Goal: Task Accomplishment & Management: Use online tool/utility

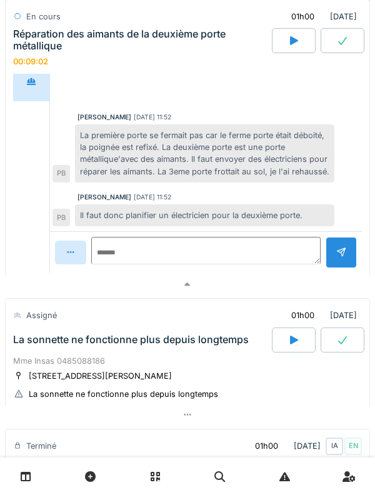
scroll to position [532, 0]
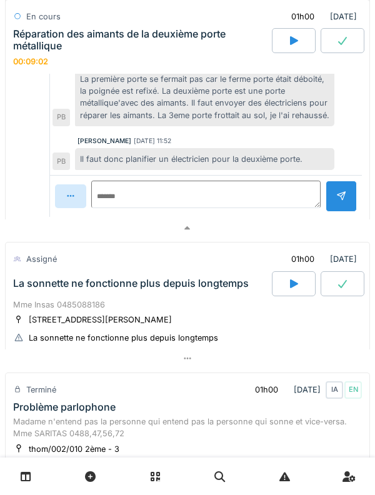
click at [284, 285] on div at bounding box center [294, 283] width 44 height 25
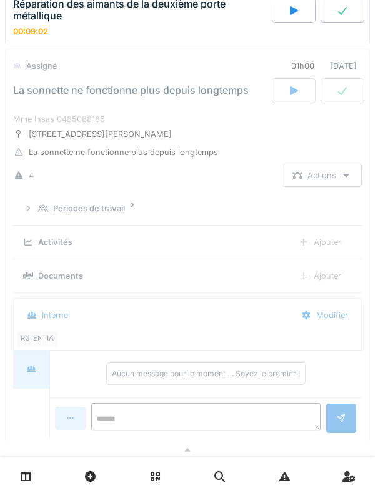
scroll to position [727, 0]
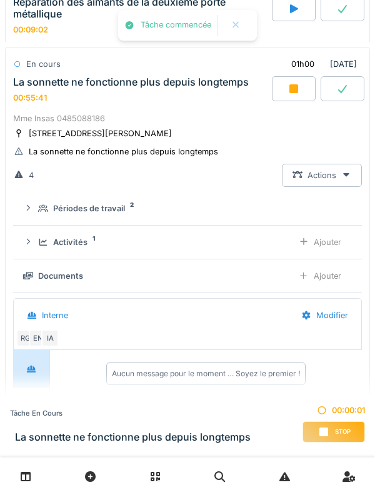
click at [39, 246] on icon at bounding box center [43, 242] width 10 height 8
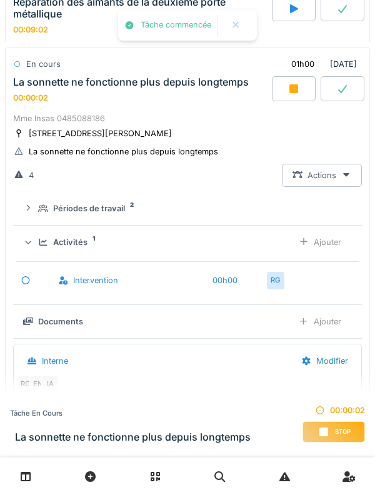
click at [331, 242] on div "Ajouter" at bounding box center [320, 242] width 64 height 23
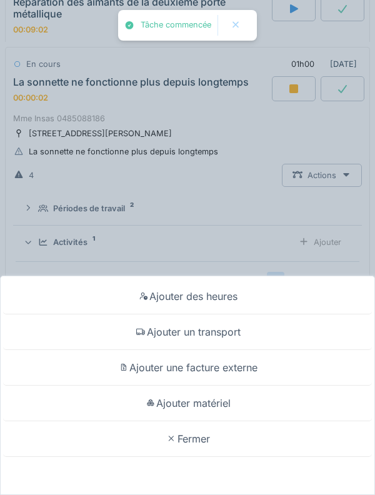
click at [279, 327] on div "Ajouter un transport" at bounding box center [187, 332] width 369 height 36
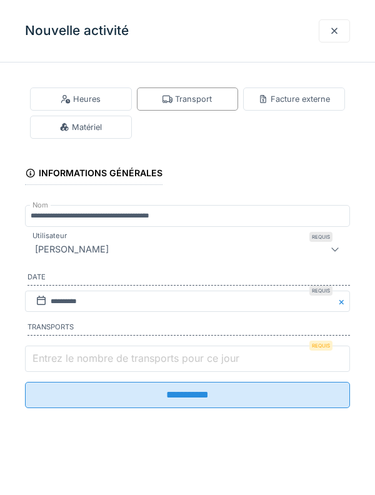
click at [252, 363] on input "Entrez le nombre de transports pour ce jour" at bounding box center [187, 359] width 325 height 26
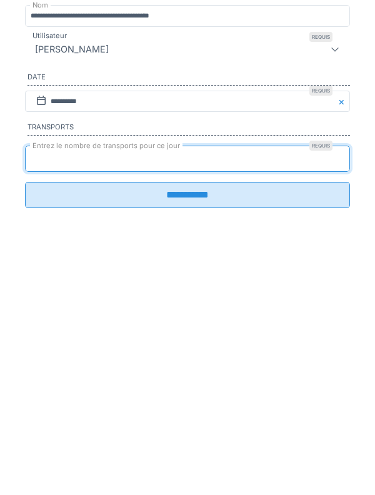
type input "*"
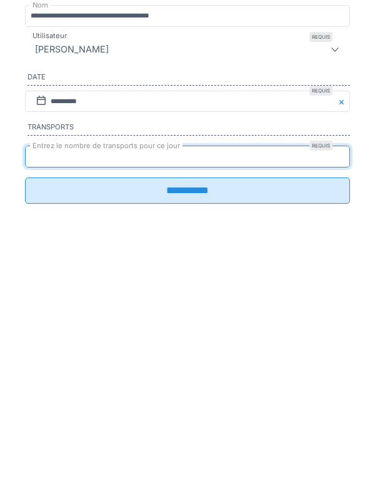
click at [327, 404] on input "**********" at bounding box center [187, 390] width 325 height 26
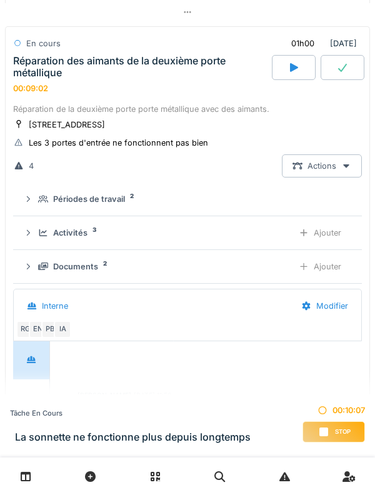
scroll to position [191, 0]
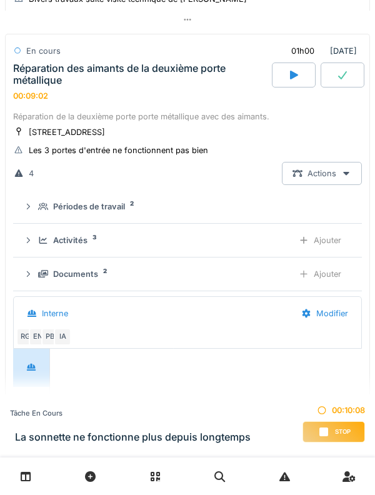
click at [39, 129] on div "[STREET_ADDRESS]" at bounding box center [67, 132] width 76 height 12
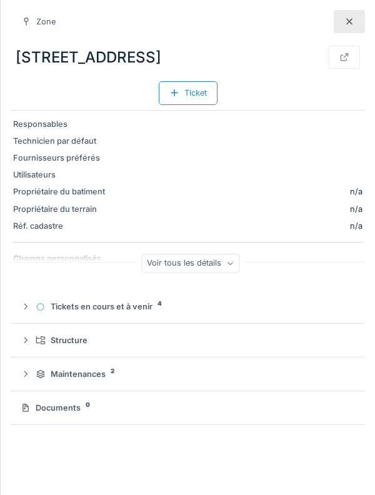
click at [352, 32] on div at bounding box center [349, 21] width 31 height 23
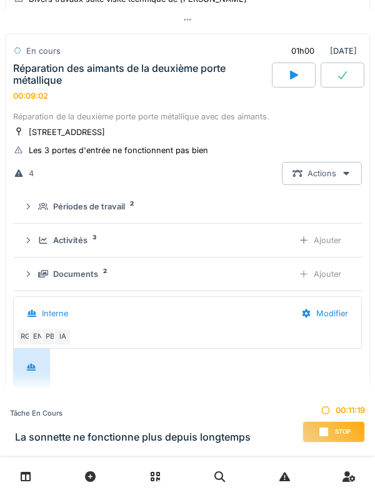
click at [307, 122] on div "Réparation de la deuxième porte porte métallique avec des aimants." at bounding box center [187, 117] width 349 height 12
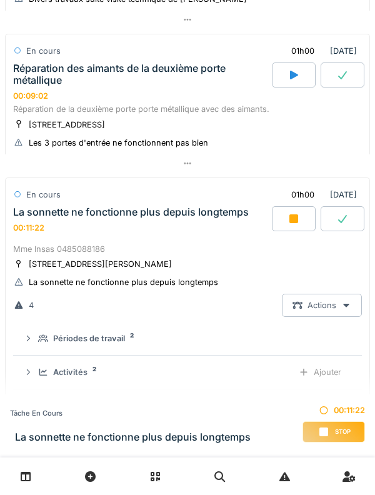
click at [306, 114] on div "Réparation de la deuxième porte porte métallique avec des aimants." at bounding box center [187, 109] width 349 height 12
click at [304, 115] on div "Réparation de la deuxième porte porte métallique avec des aimants." at bounding box center [187, 109] width 349 height 12
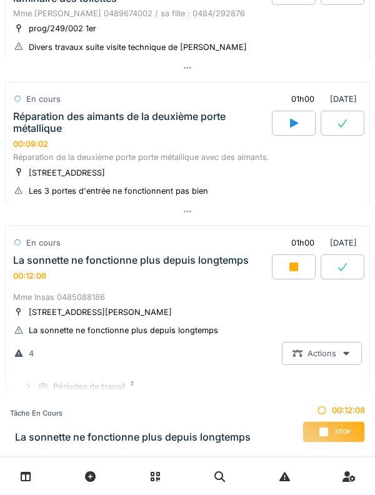
scroll to position [121, 0]
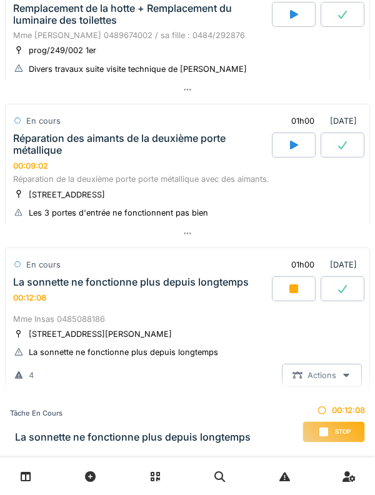
click at [35, 149] on div "Réparation des aimants de la deuxième porte métallique" at bounding box center [141, 144] width 256 height 24
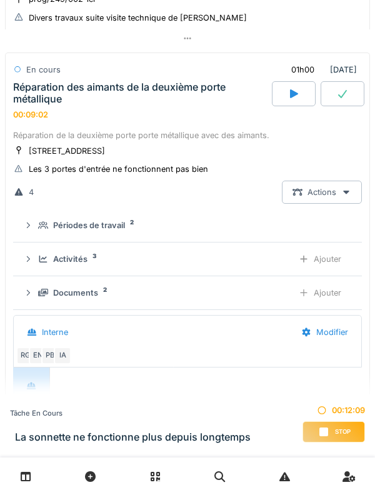
scroll to position [174, 0]
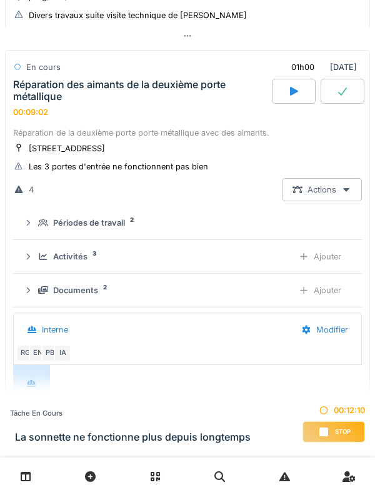
click at [84, 249] on div "Activités 3 Ajouter" at bounding box center [187, 256] width 329 height 23
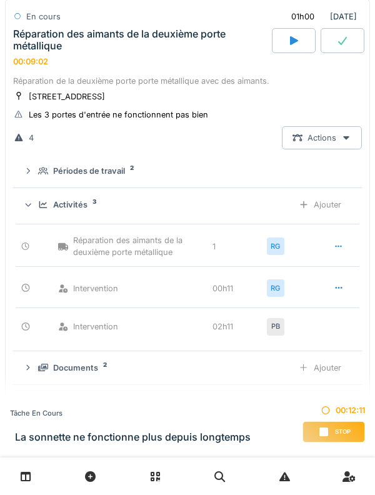
scroll to position [227, 0]
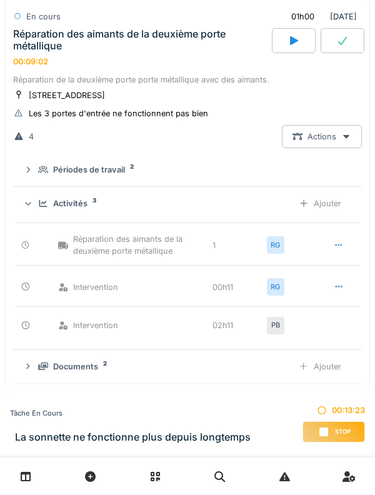
click at [336, 206] on div "Ajouter" at bounding box center [320, 203] width 64 height 23
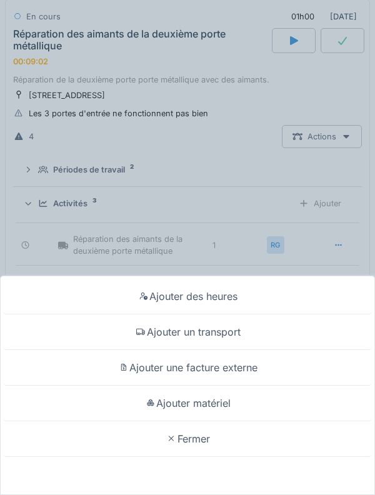
click at [275, 297] on div "Ajouter des heures" at bounding box center [187, 297] width 369 height 36
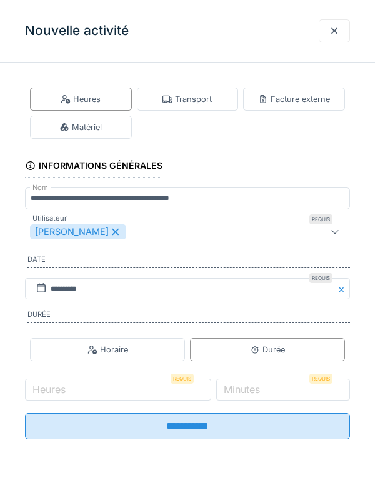
click at [97, 236] on div "[PERSON_NAME]" at bounding box center [78, 231] width 96 height 15
click at [178, 230] on div "Utilisateurs" at bounding box center [167, 231] width 274 height 15
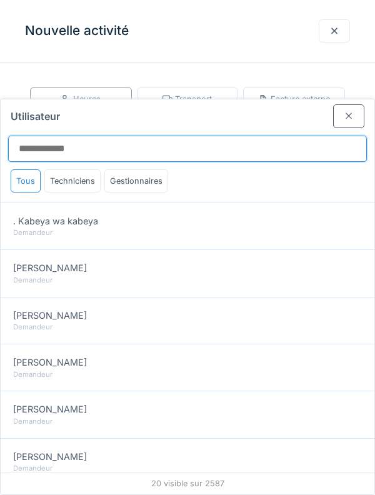
click at [262, 136] on input "Utilisateur" at bounding box center [187, 149] width 359 height 26
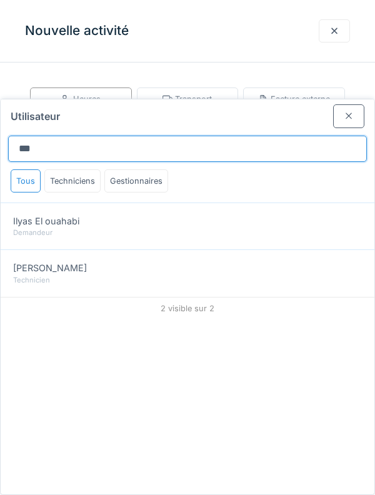
type input "***"
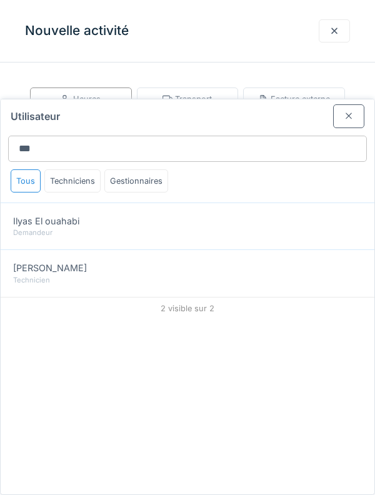
click at [259, 275] on div "Technicien" at bounding box center [187, 280] width 349 height 11
type input "*****"
click at [351, 110] on div at bounding box center [349, 116] width 10 height 12
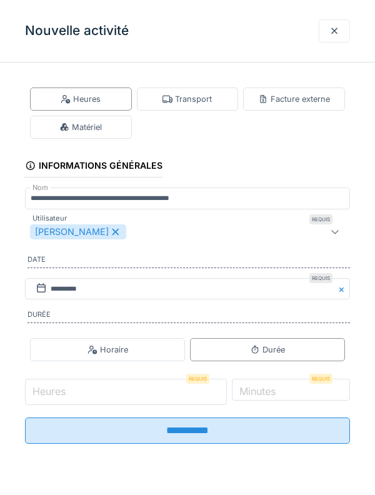
click at [151, 397] on input "Heures" at bounding box center [126, 392] width 202 height 26
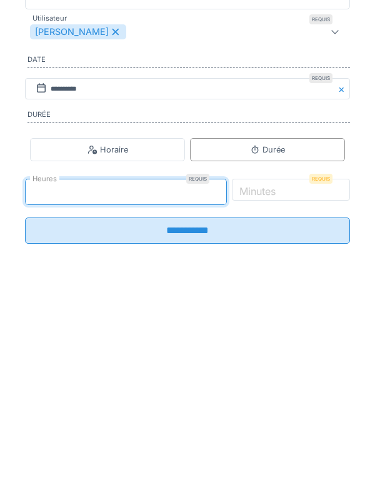
type input "*"
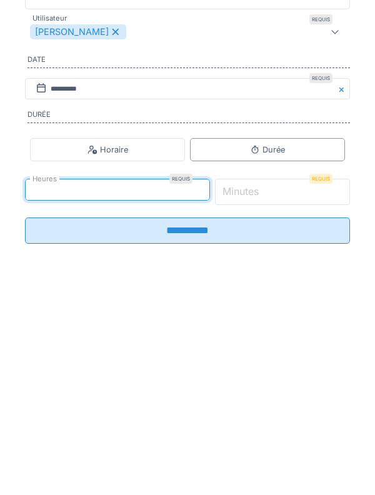
click at [316, 399] on input "*" at bounding box center [283, 392] width 136 height 26
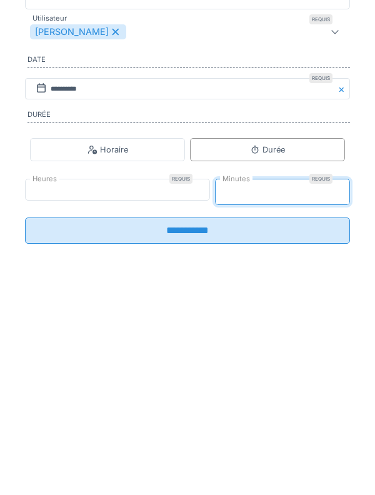
type input "**"
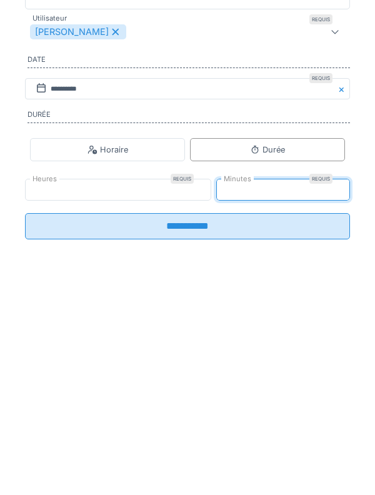
click at [272, 437] on input "**********" at bounding box center [187, 426] width 325 height 26
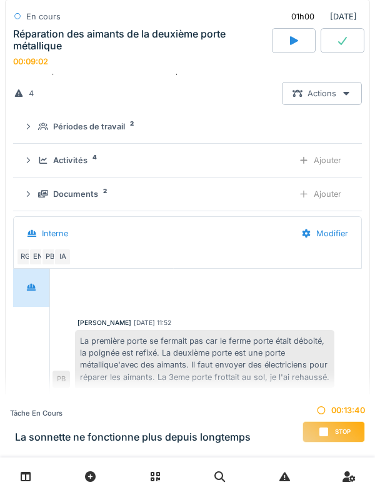
scroll to position [287, 0]
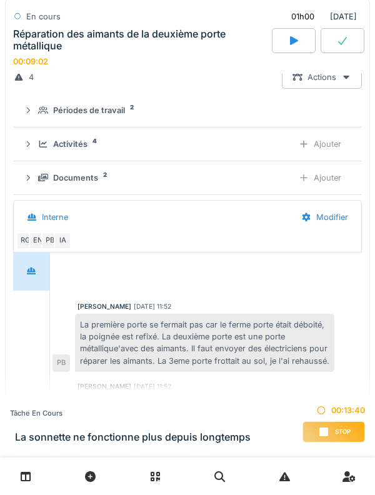
click at [38, 152] on div "Activités 4 Ajouter" at bounding box center [187, 143] width 329 height 23
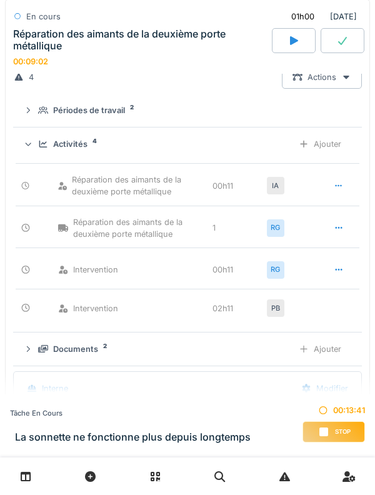
click at [37, 139] on div "Activités 4 Ajouter" at bounding box center [187, 143] width 329 height 23
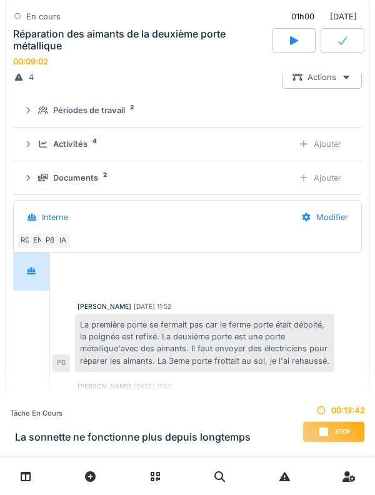
click at [38, 146] on div "Activités 4 Ajouter" at bounding box center [187, 143] width 329 height 23
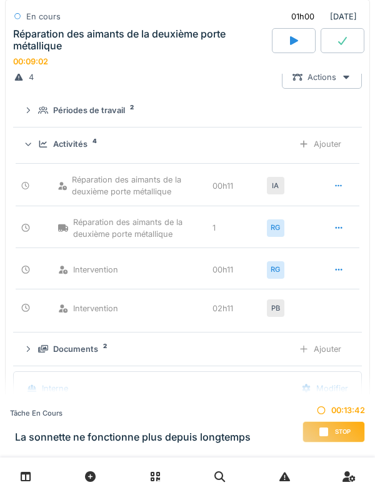
click at [36, 144] on div "Activités 4 Ajouter" at bounding box center [187, 143] width 329 height 23
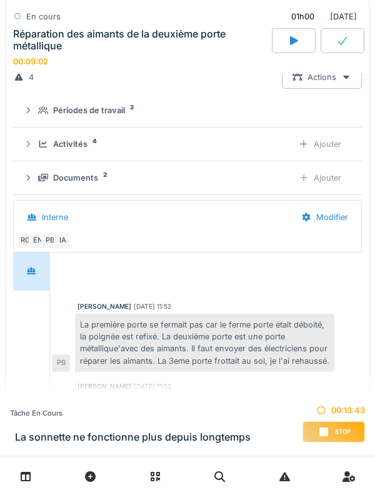
click at [35, 175] on div "Documents 2 Ajouter" at bounding box center [187, 177] width 329 height 23
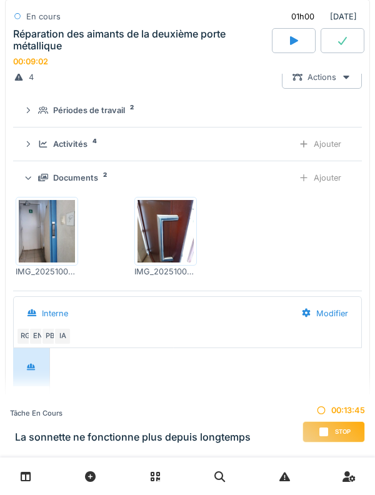
click at [33, 176] on div at bounding box center [28, 178] width 12 height 10
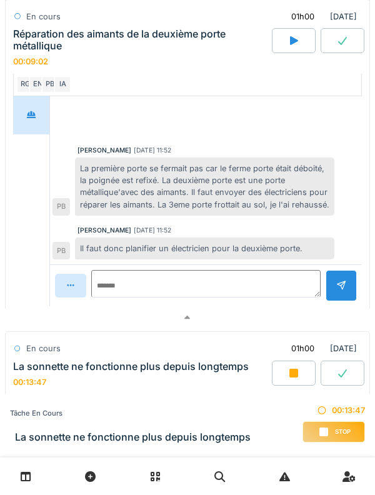
scroll to position [457, 0]
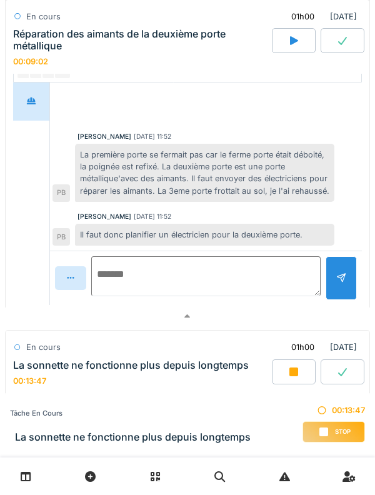
click at [226, 271] on textarea at bounding box center [205, 276] width 229 height 40
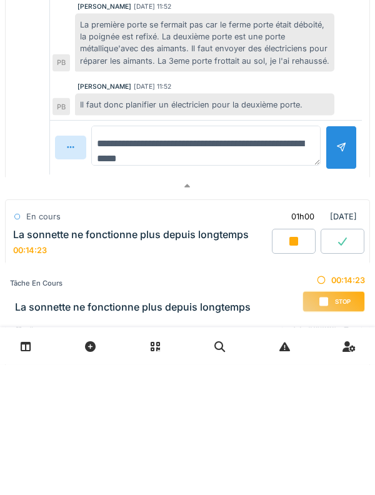
type textarea "**********"
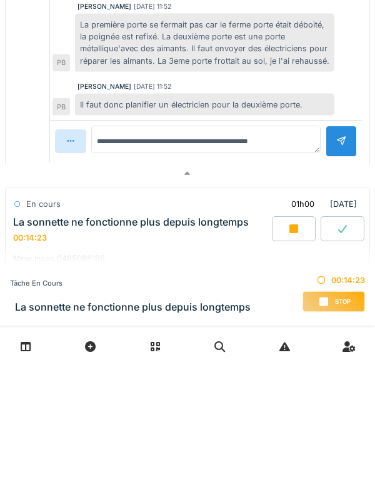
click at [344, 287] on div at bounding box center [341, 271] width 31 height 31
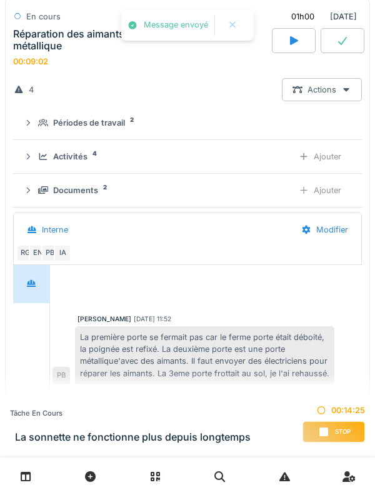
scroll to position [257, 0]
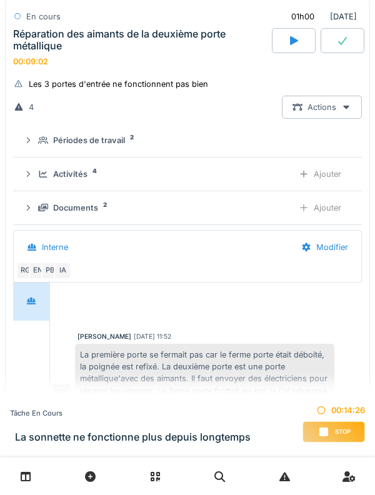
click at [40, 184] on div "Activités 4 Ajouter" at bounding box center [187, 173] width 329 height 23
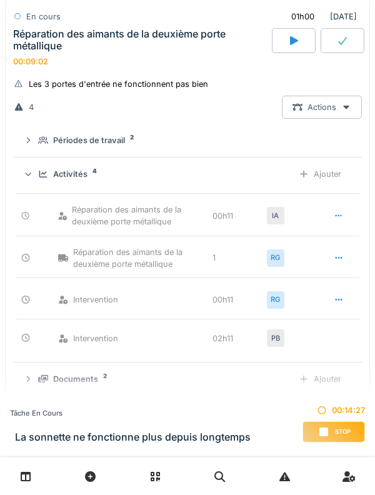
click at [41, 170] on div "Activités 4" at bounding box center [160, 174] width 245 height 12
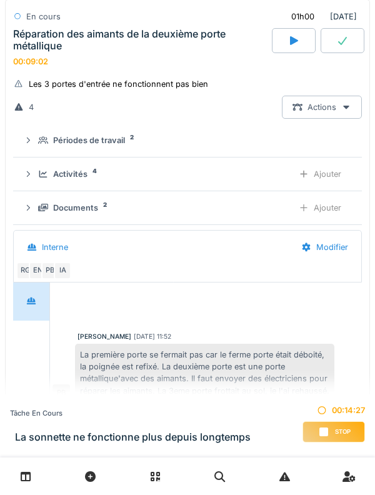
click at [356, 42] on div at bounding box center [343, 40] width 44 height 25
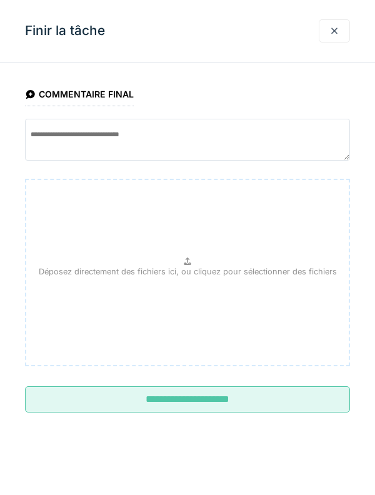
click at [262, 399] on input "**********" at bounding box center [187, 399] width 325 height 26
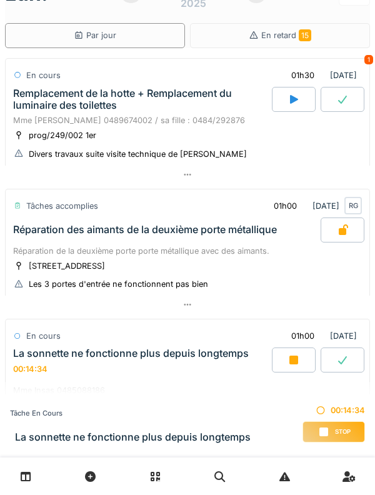
scroll to position [0, 0]
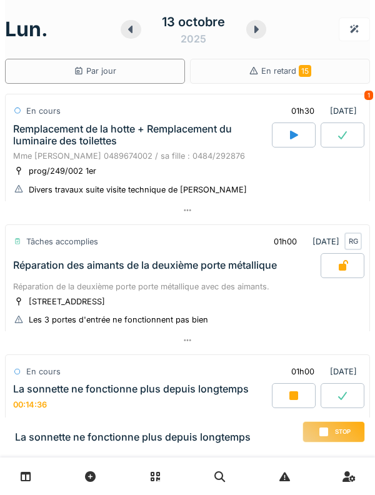
click at [37, 127] on div "Remplacement de la hotte + Remplacement du luminaire des toilettes" at bounding box center [141, 135] width 256 height 24
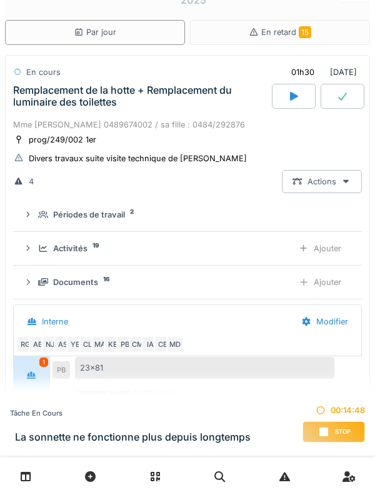
scroll to position [36, 0]
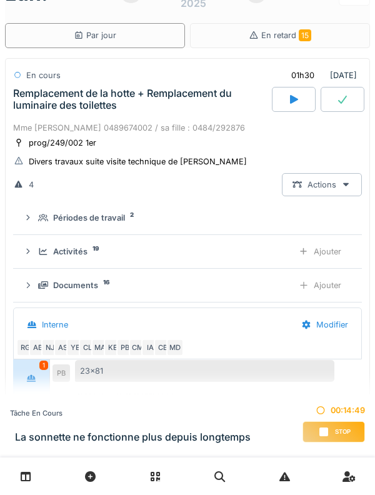
click at [74, 261] on div "Activités 19 Ajouter" at bounding box center [187, 251] width 329 height 23
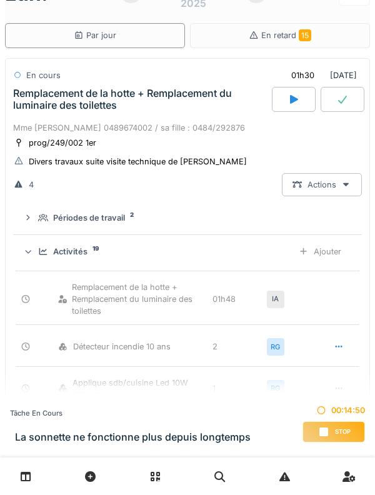
click at [337, 242] on div "Ajouter" at bounding box center [320, 251] width 64 height 23
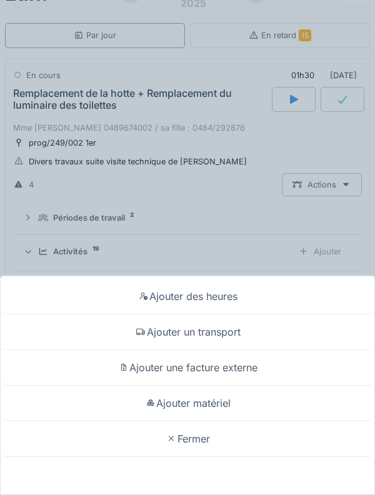
click at [254, 401] on div "Ajouter matériel" at bounding box center [187, 404] width 369 height 36
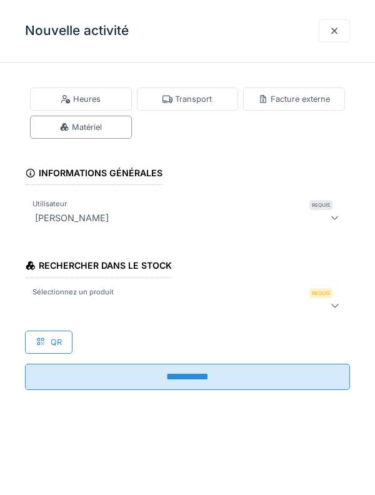
click at [221, 325] on div "Rechercher dans le stock Sélectionnez un produit Requis QR" at bounding box center [187, 299] width 325 height 107
click at [236, 306] on div at bounding box center [167, 305] width 274 height 15
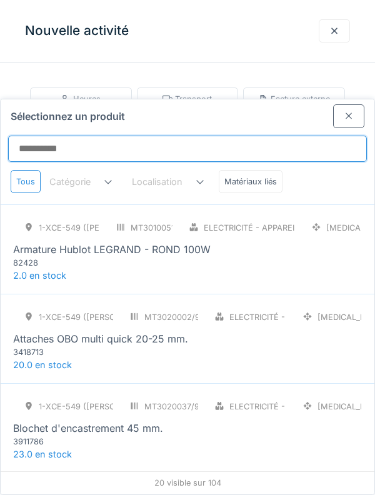
click at [262, 136] on input "Sélectionnez un produit" at bounding box center [187, 149] width 359 height 26
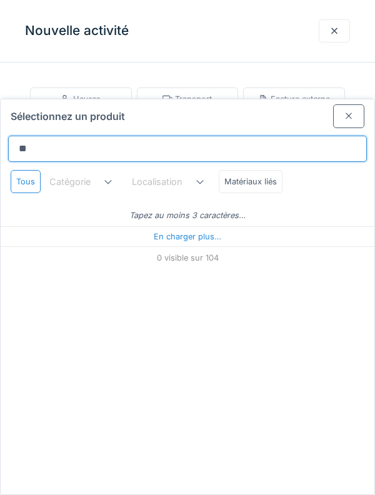
type input "***"
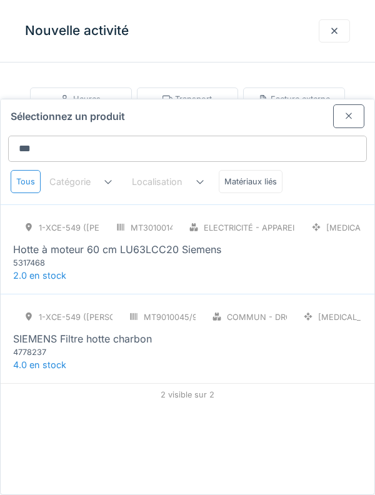
click at [349, 110] on div at bounding box center [349, 116] width 10 height 12
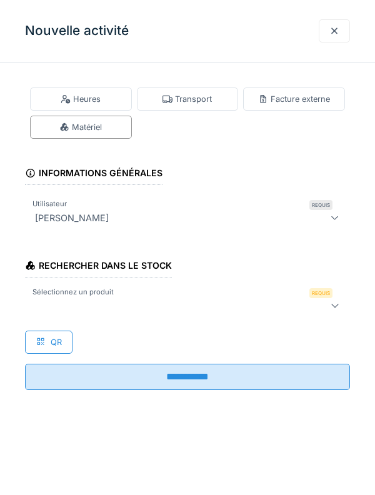
click at [334, 32] on div at bounding box center [334, 31] width 10 height 12
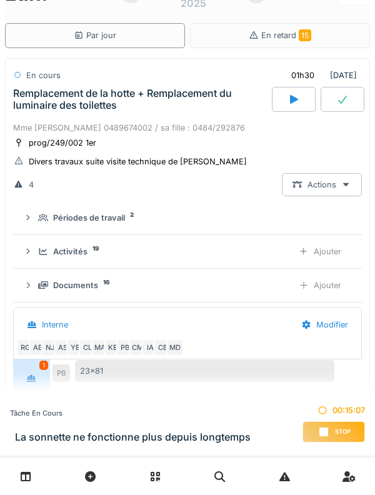
click at [31, 122] on div "Mme [PERSON_NAME] 0489674002 / sa fille : 0484/292876" at bounding box center [187, 128] width 349 height 12
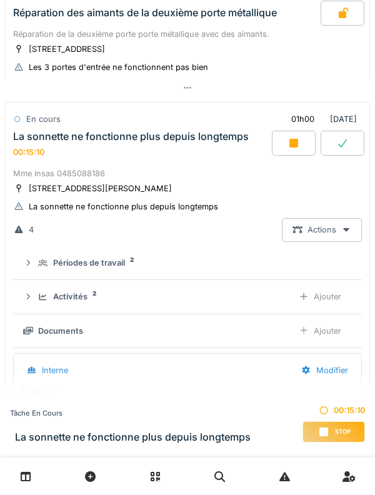
scroll to position [263, 0]
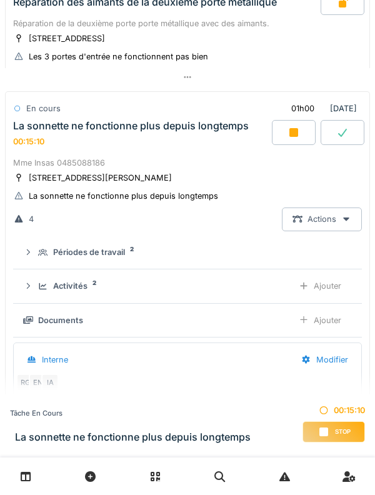
click at [286, 139] on div at bounding box center [294, 132] width 44 height 25
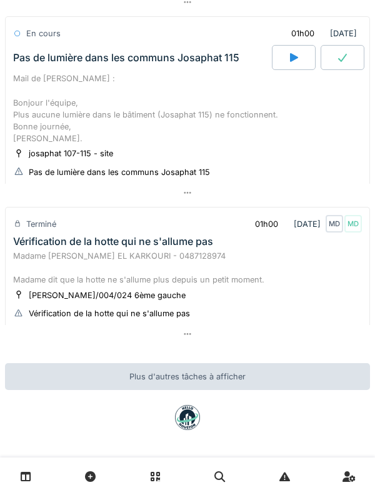
scroll to position [606, 0]
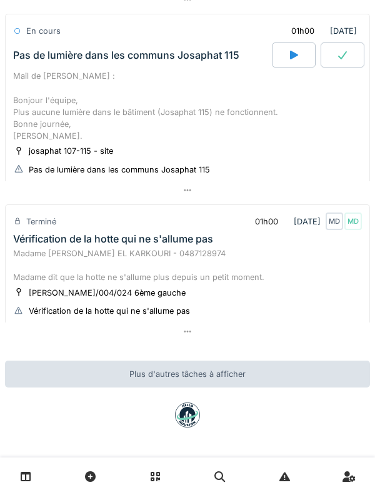
click at [209, 257] on div "Madame [PERSON_NAME] EL KARKOURI - 0487128974 Madame dit que la hotte ne s'allu…" at bounding box center [187, 265] width 349 height 36
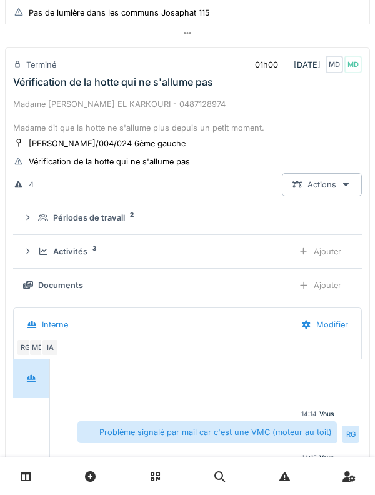
scroll to position [759, 0]
click at [97, 254] on div "Activités 3" at bounding box center [160, 251] width 245 height 12
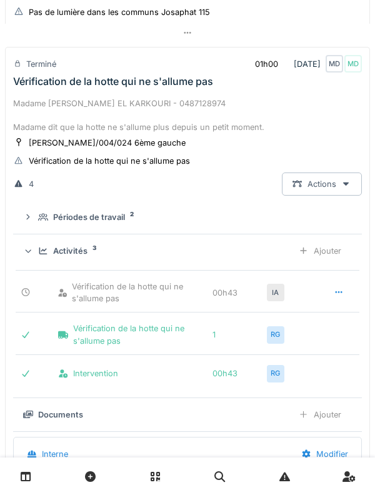
click at [72, 247] on div "Activités 3 Ajouter" at bounding box center [187, 250] width 329 height 23
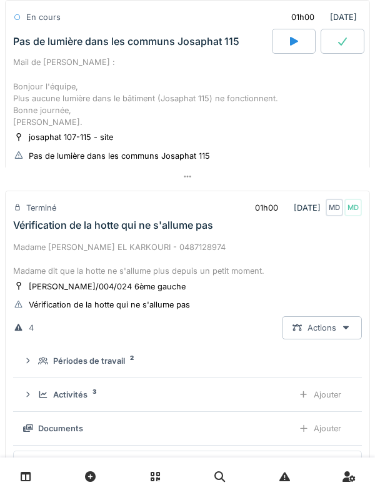
click at [157, 261] on div "Madame [PERSON_NAME] EL KARKOURI - 0487128974 Madame dit que la hotte ne s'allu…" at bounding box center [187, 259] width 349 height 36
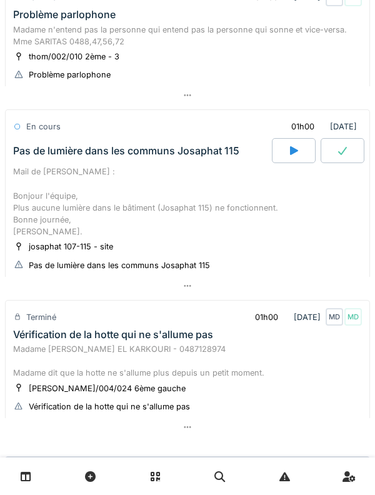
click at [206, 186] on div "Mail de [PERSON_NAME] : Bonjour l'équipe, Plus aucune lumière dans le bâtiment …" at bounding box center [187, 202] width 349 height 72
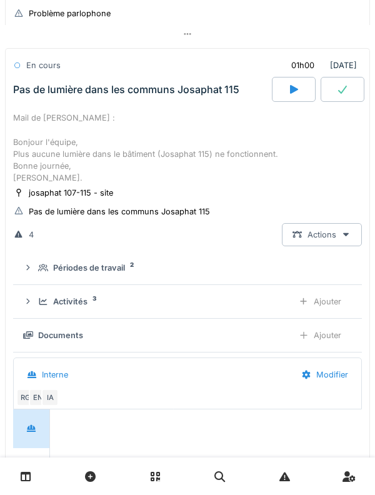
scroll to position [568, 0]
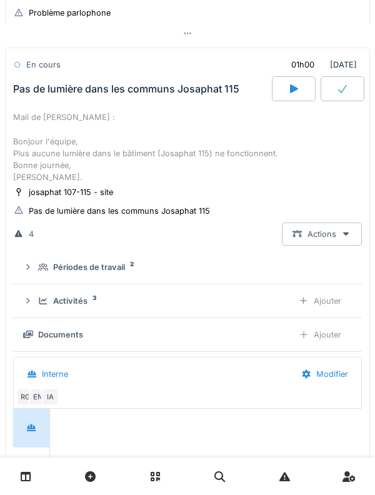
click at [92, 301] on div "Activités 3" at bounding box center [160, 301] width 245 height 12
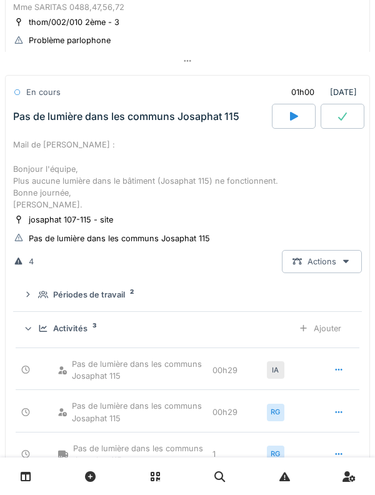
scroll to position [542, 0]
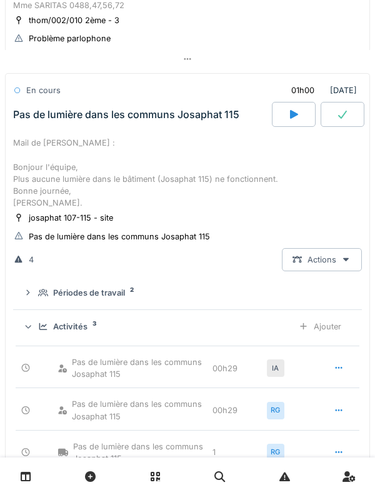
click at [223, 165] on div "Mail de [PERSON_NAME] : Bonjour l'équipe, Plus aucune lumière dans le bâtiment …" at bounding box center [187, 173] width 349 height 72
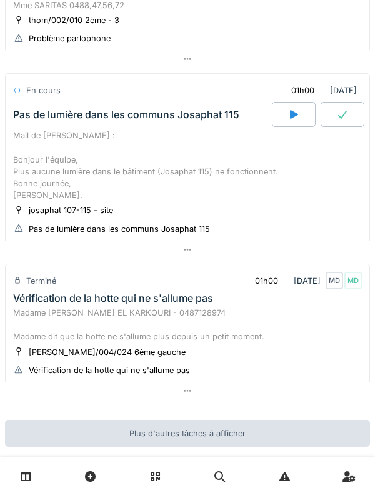
click at [191, 177] on div "Mail de [PERSON_NAME] : Bonjour l'équipe, Plus aucune lumière dans le bâtiment …" at bounding box center [187, 165] width 349 height 72
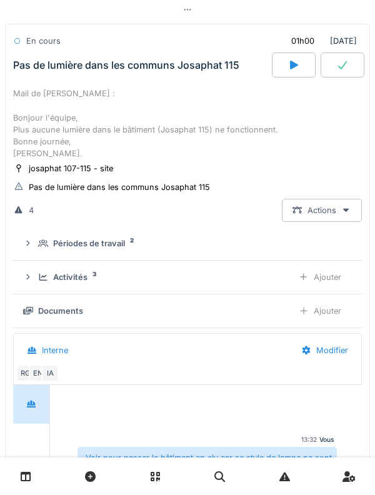
scroll to position [571, 0]
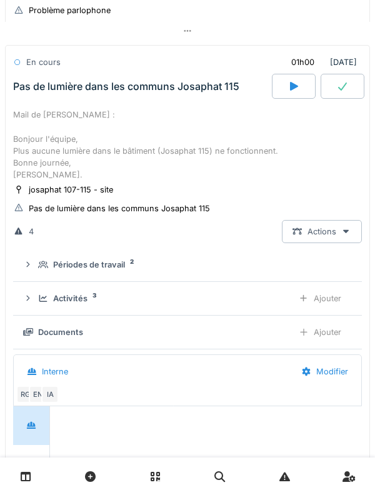
click at [206, 163] on div "Mail de [PERSON_NAME] : Bonjour l'équipe, Plus aucune lumière dans le bâtiment …" at bounding box center [187, 145] width 349 height 72
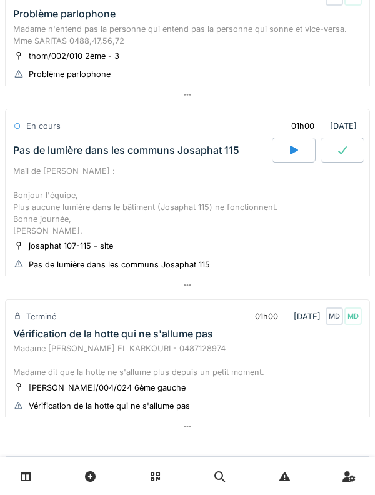
click at [344, 158] on div at bounding box center [343, 149] width 44 height 25
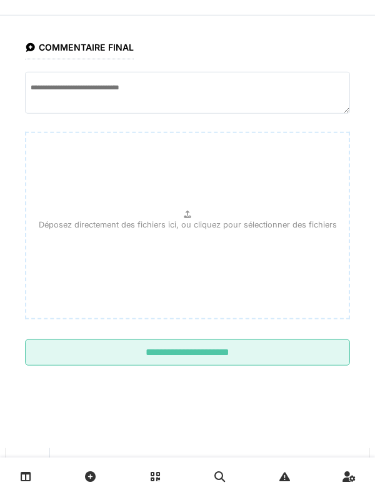
scroll to position [568, 0]
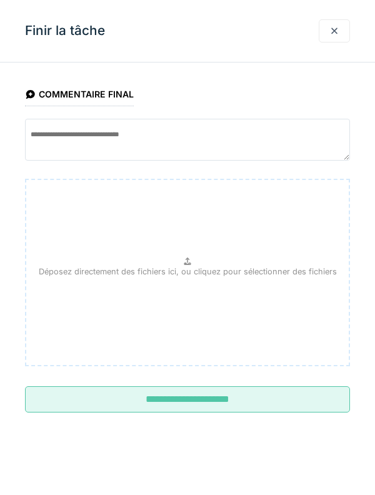
click at [244, 411] on input "**********" at bounding box center [187, 399] width 325 height 26
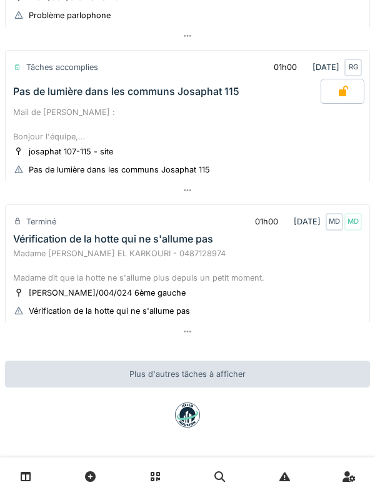
click at [297, 267] on div "Madame [PERSON_NAME] EL KARKOURI - 0487128974 Madame dit que la hotte ne s'allu…" at bounding box center [187, 265] width 349 height 36
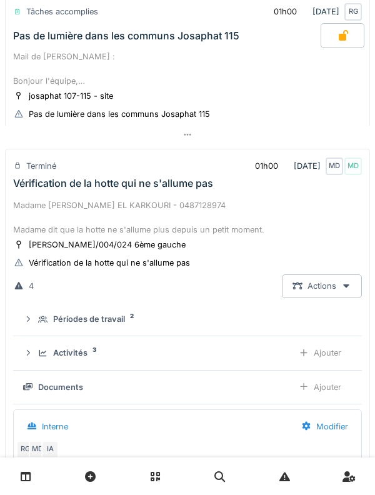
scroll to position [723, 0]
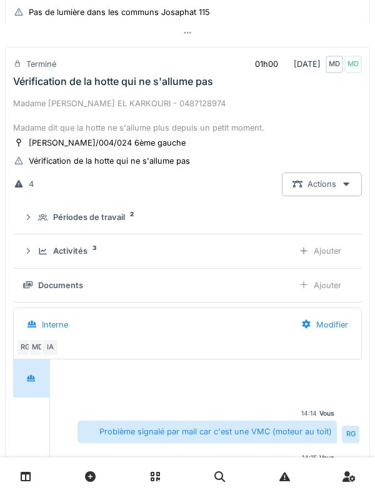
click at [39, 257] on div "Activités 3" at bounding box center [160, 251] width 245 height 12
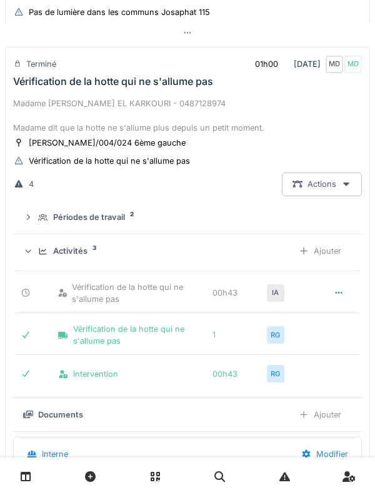
click at [31, 253] on icon at bounding box center [29, 251] width 6 height 3
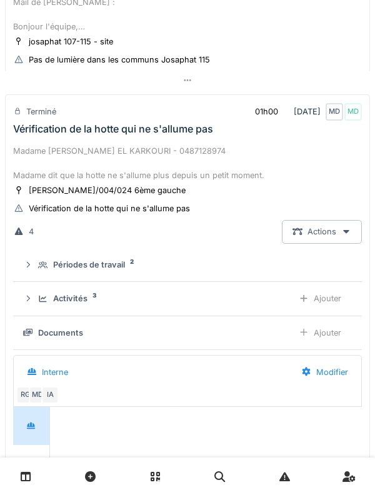
click at [46, 150] on div "Madame [PERSON_NAME] EL KARKOURI - 0487128974 Madame dit que la hotte ne s'allu…" at bounding box center [187, 163] width 349 height 36
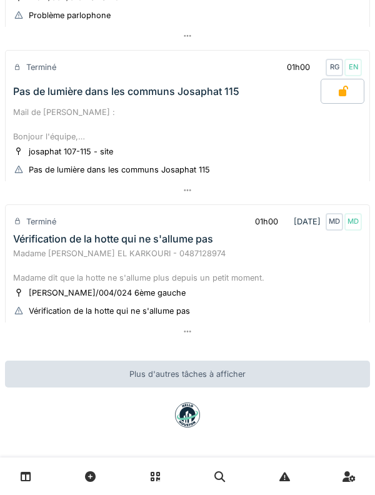
scroll to position [569, 0]
click at [38, 237] on div "Vérification de la hotte qui ne s'allume pas" at bounding box center [113, 239] width 200 height 12
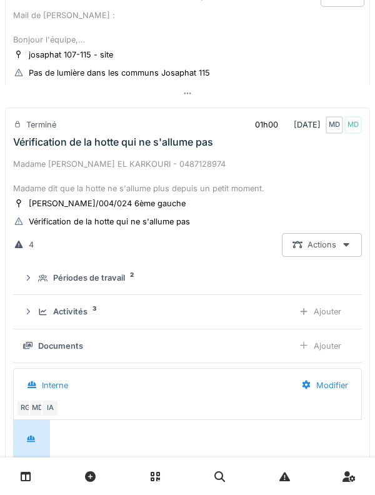
click at [36, 148] on div "Vérification de la hotte qui ne s'allume pas" at bounding box center [113, 142] width 200 height 12
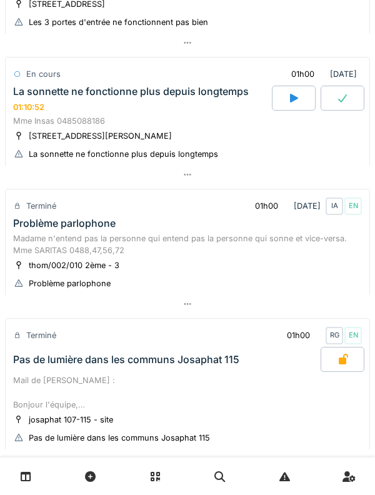
scroll to position [275, 0]
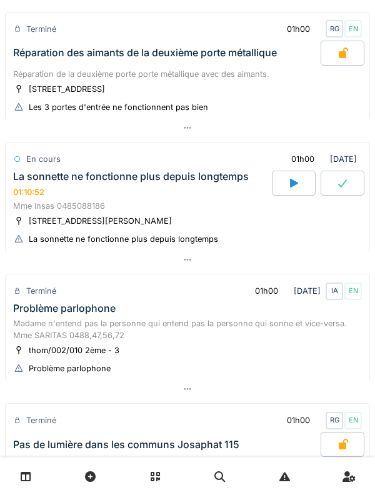
click at [43, 190] on div "01:10:52" at bounding box center [28, 191] width 31 height 9
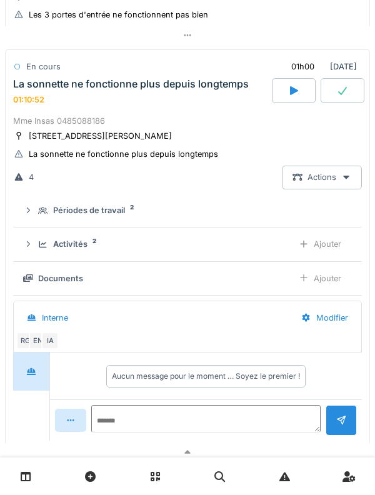
scroll to position [306, 0]
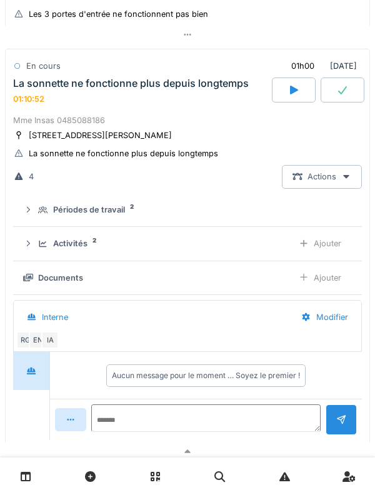
click at [34, 242] on div "Activités 2 Ajouter" at bounding box center [187, 243] width 329 height 23
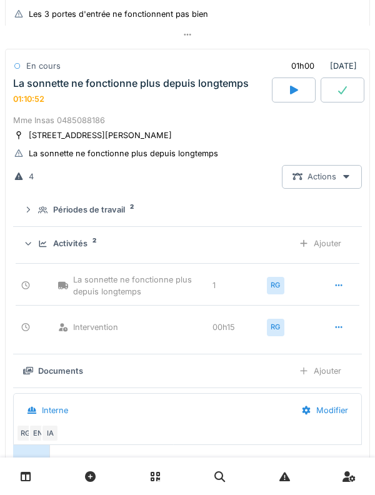
click at [331, 254] on div "Ajouter" at bounding box center [320, 243] width 64 height 23
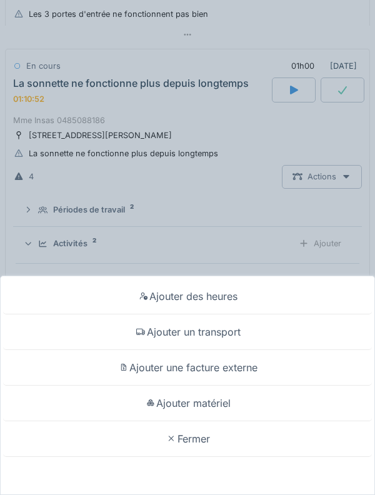
click at [264, 402] on div "Ajouter matériel" at bounding box center [187, 404] width 369 height 36
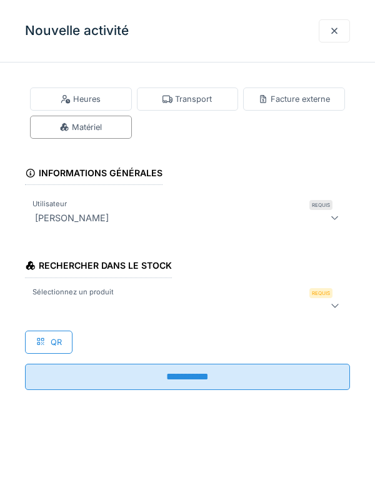
click at [249, 304] on div at bounding box center [167, 305] width 274 height 15
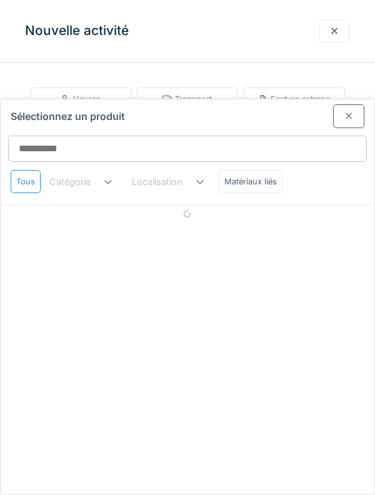
click at [351, 104] on div at bounding box center [348, 115] width 31 height 23
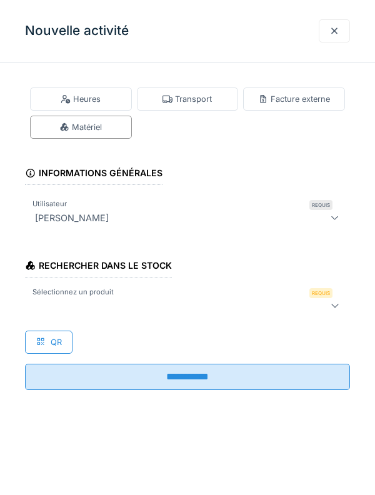
click at [91, 108] on div "Heures" at bounding box center [81, 98] width 102 height 23
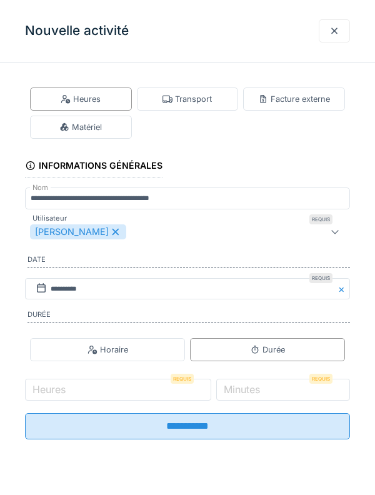
click at [102, 242] on div "[PERSON_NAME]" at bounding box center [187, 231] width 325 height 25
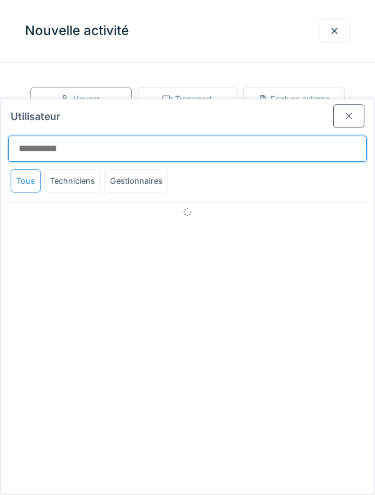
click at [306, 136] on input "Utilisateur" at bounding box center [187, 149] width 359 height 26
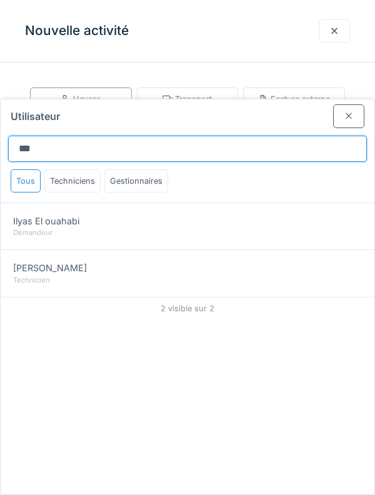
type input "***"
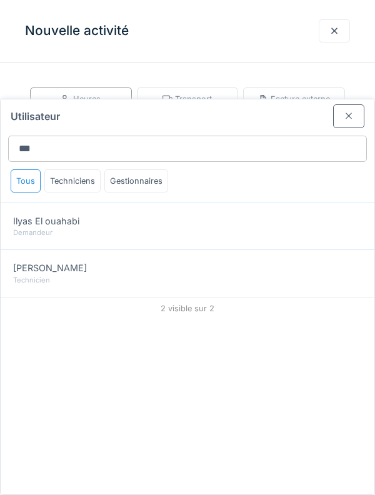
click at [295, 261] on div "[PERSON_NAME]" at bounding box center [187, 268] width 349 height 14
type input "**********"
click at [342, 104] on div at bounding box center [348, 115] width 31 height 23
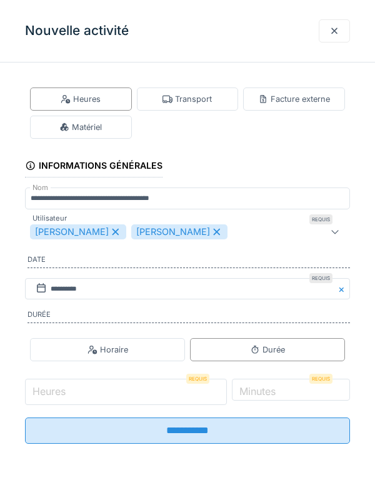
click at [127, 396] on input "Heures" at bounding box center [126, 392] width 202 height 26
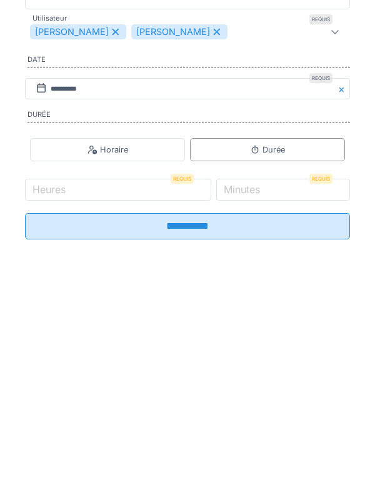
click at [96, 242] on div "[PERSON_NAME] [PERSON_NAME]" at bounding box center [187, 231] width 325 height 25
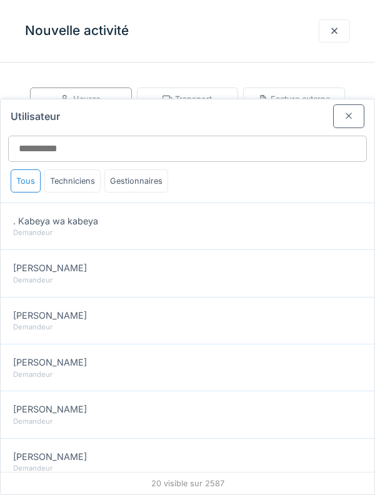
click at [342, 104] on div at bounding box center [348, 115] width 31 height 23
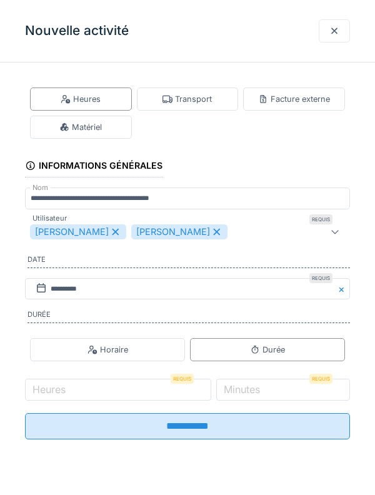
click at [97, 227] on div "[PERSON_NAME]" at bounding box center [78, 231] width 96 height 15
type input "*****"
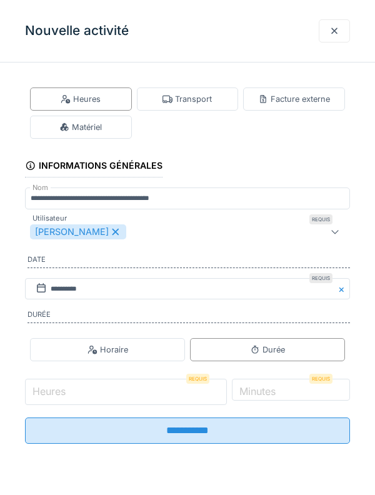
click at [127, 395] on input "Heures" at bounding box center [126, 392] width 202 height 26
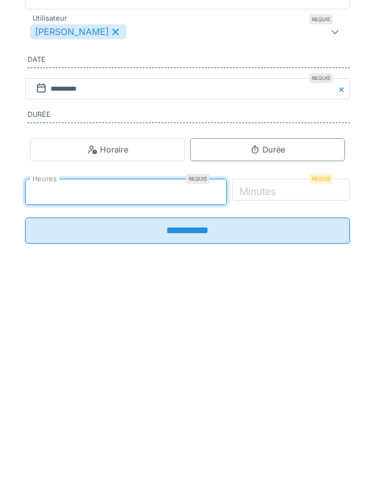
type input "*"
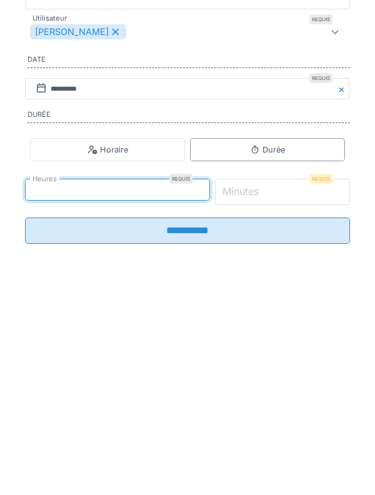
click at [304, 392] on input "*" at bounding box center [283, 392] width 136 height 26
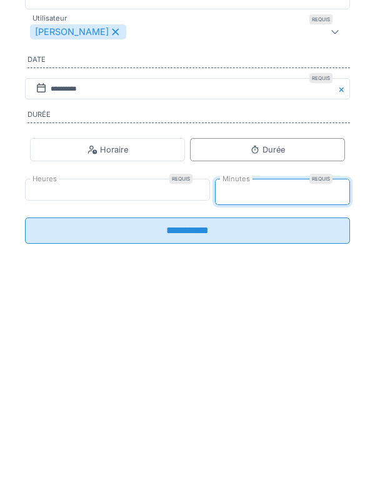
type input "**"
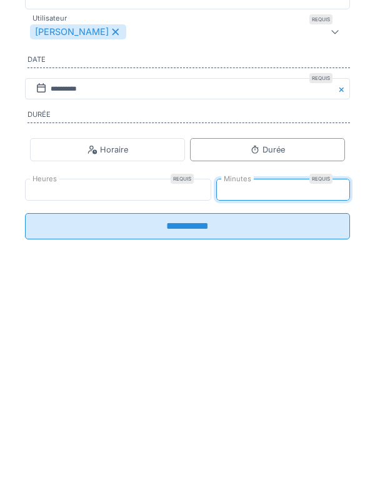
click at [304, 436] on input "**********" at bounding box center [187, 426] width 325 height 26
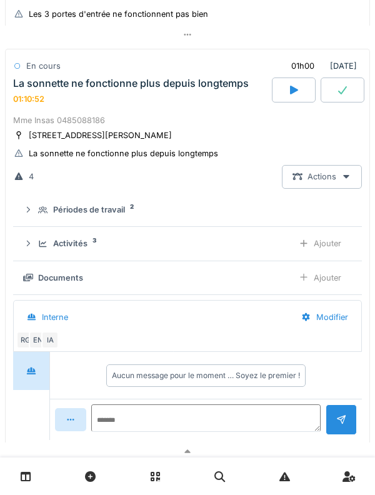
click at [44, 241] on div "Activités 3" at bounding box center [160, 243] width 245 height 12
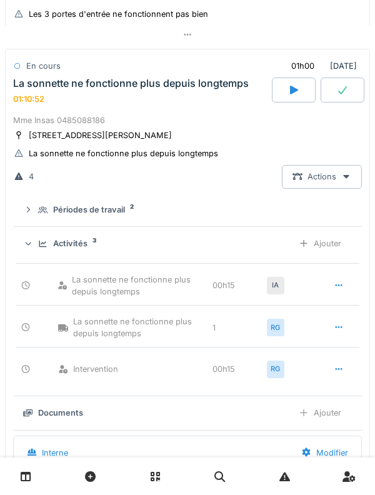
click at [42, 239] on div "Activités 3" at bounding box center [160, 243] width 245 height 12
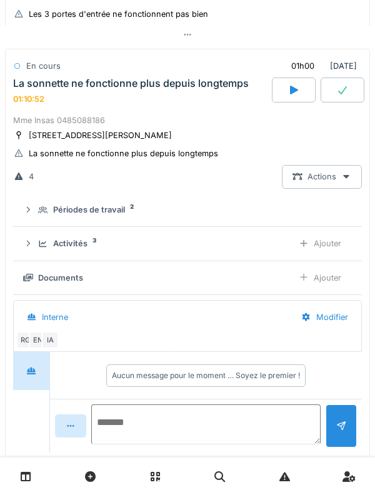
click at [195, 417] on textarea at bounding box center [205, 424] width 229 height 40
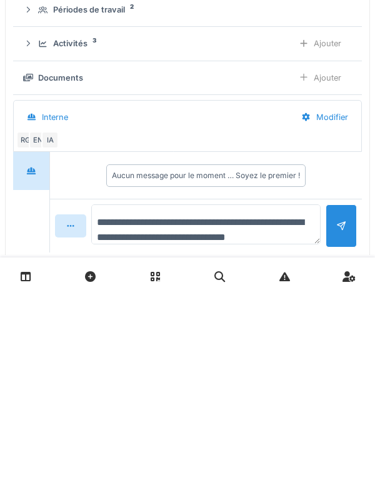
scroll to position [14, 0]
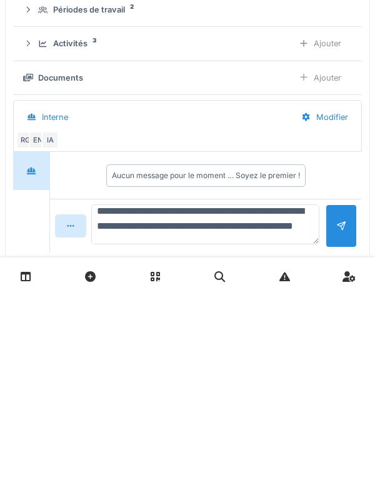
type textarea "**********"
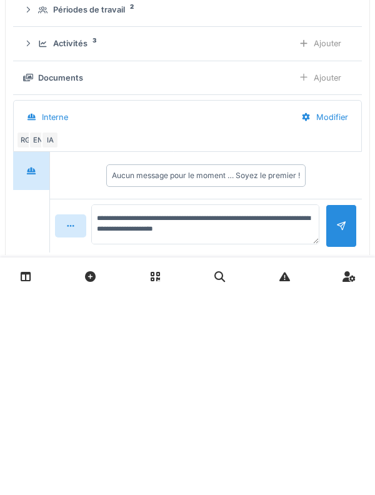
click at [341, 421] on div at bounding box center [341, 425] width 31 height 43
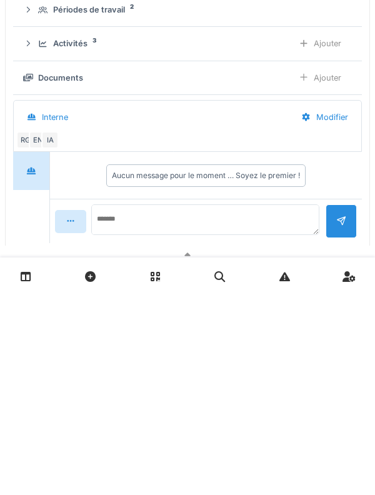
scroll to position [0, 0]
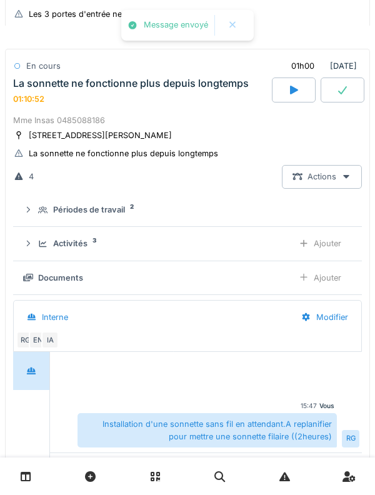
click at [34, 250] on div "Activités 3 Ajouter" at bounding box center [187, 243] width 329 height 23
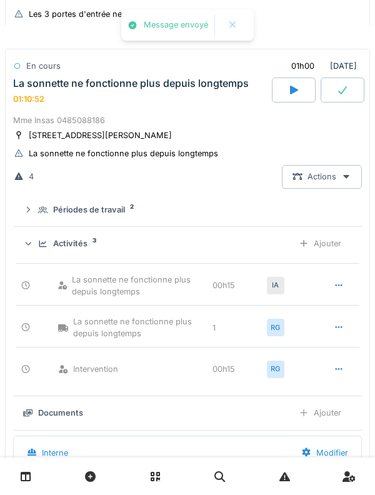
click at [332, 244] on div "Ajouter" at bounding box center [320, 243] width 64 height 23
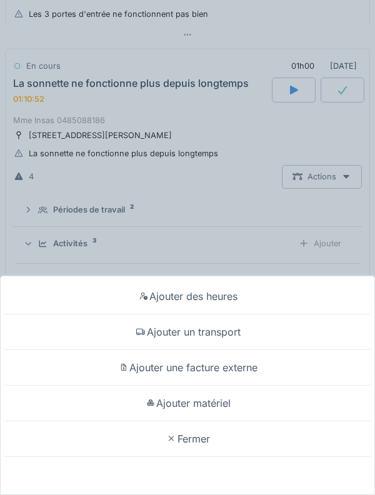
click at [238, 401] on div "Ajouter matériel" at bounding box center [187, 404] width 369 height 36
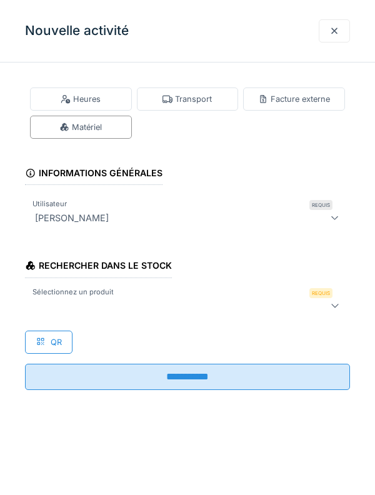
click at [197, 300] on div at bounding box center [167, 305] width 274 height 15
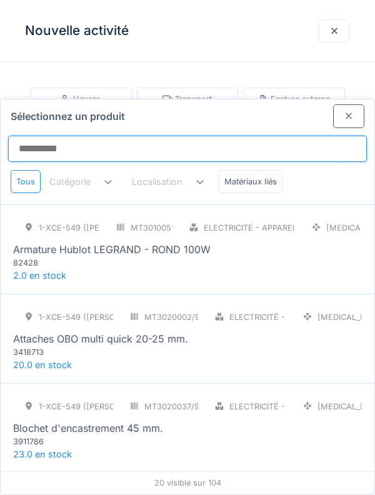
click at [226, 136] on input "Sélectionnez un produit" at bounding box center [187, 149] width 359 height 26
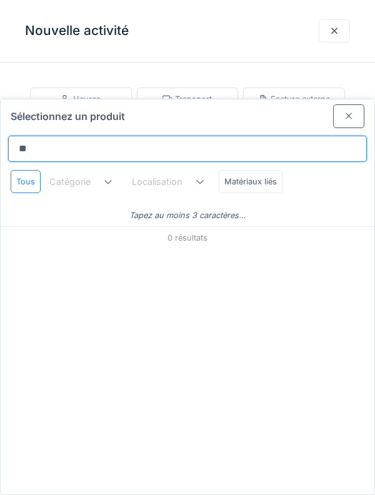
type input "*"
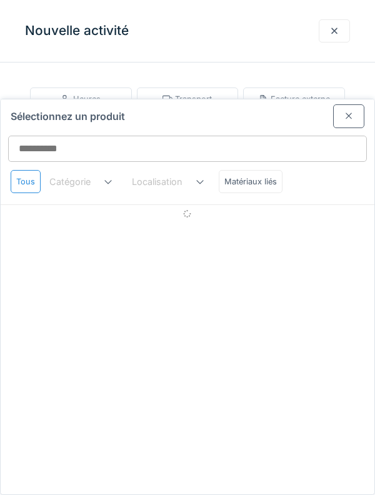
click at [353, 104] on div at bounding box center [348, 115] width 31 height 23
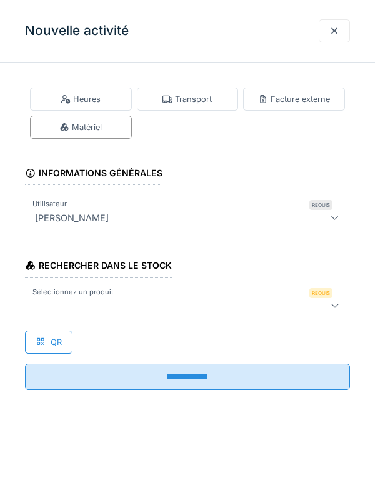
click at [342, 39] on div at bounding box center [334, 30] width 31 height 23
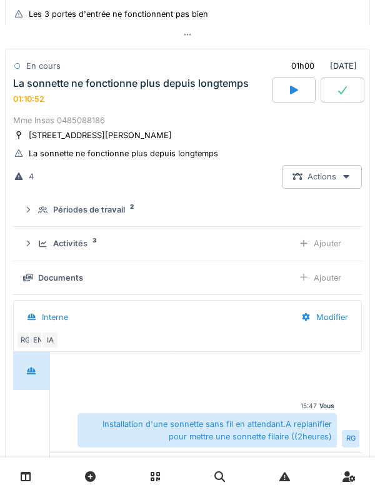
click at [39, 212] on icon at bounding box center [43, 210] width 10 height 8
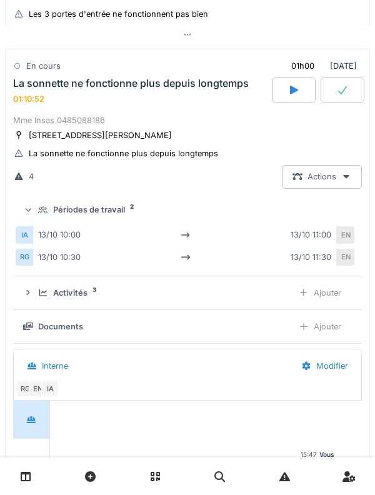
click at [40, 211] on icon at bounding box center [43, 209] width 10 height 7
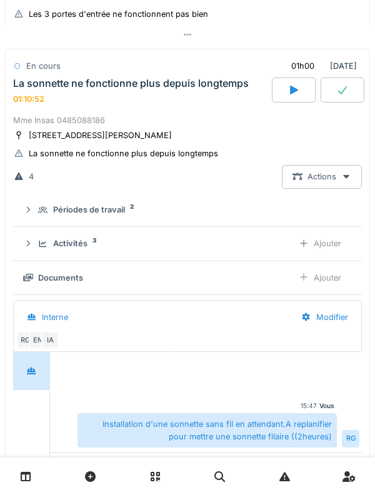
click at [42, 243] on icon at bounding box center [43, 244] width 10 height 8
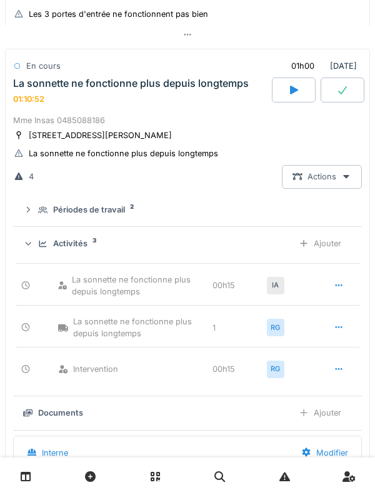
click at [41, 245] on icon at bounding box center [43, 244] width 10 height 8
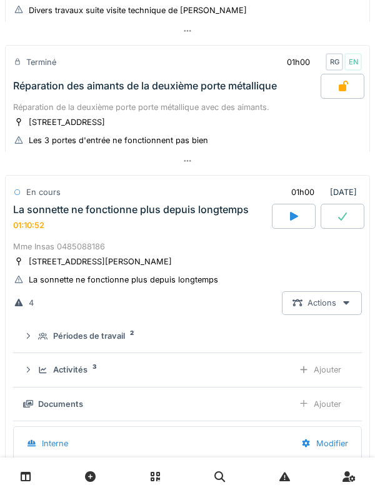
scroll to position [179, 0]
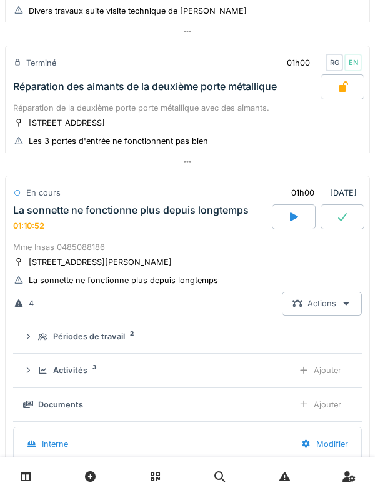
click at [40, 212] on div "La sonnette ne fonctionne plus depuis longtemps" at bounding box center [131, 210] width 236 height 12
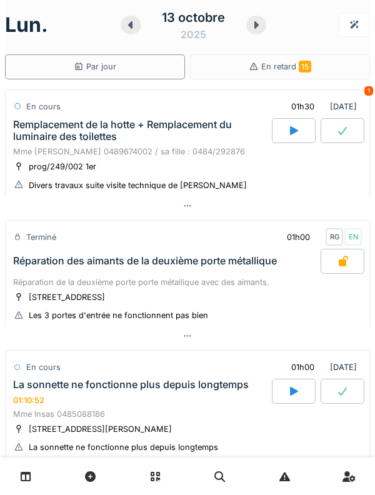
scroll to position [0, 0]
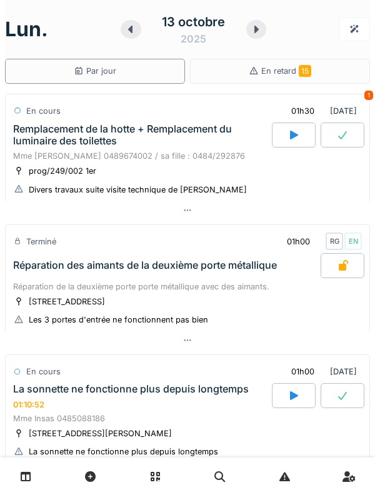
click at [162, 136] on div "Remplacement de la hotte + Remplacement du luminaire des toilettes" at bounding box center [141, 135] width 256 height 24
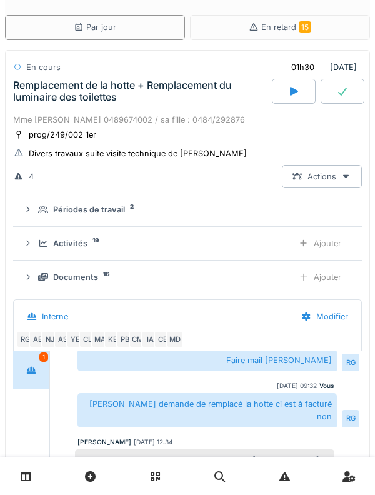
scroll to position [289, 0]
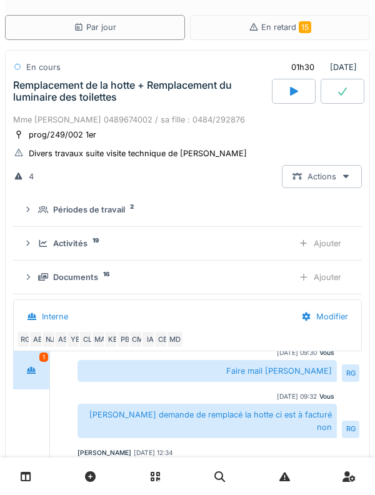
click at [40, 102] on div "Remplacement de la hotte + Remplacement du luminaire des toilettes" at bounding box center [141, 91] width 256 height 24
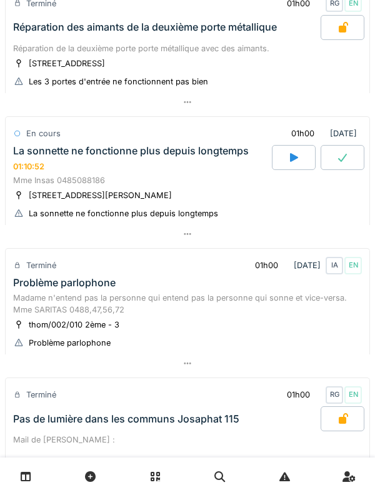
scroll to position [238, 0]
click at [76, 149] on div "La sonnette ne fonctionne plus depuis longtemps" at bounding box center [131, 151] width 236 height 12
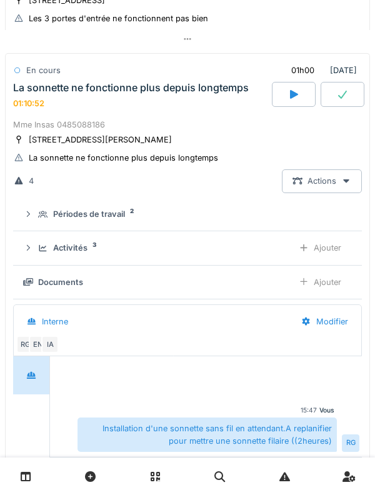
scroll to position [306, 0]
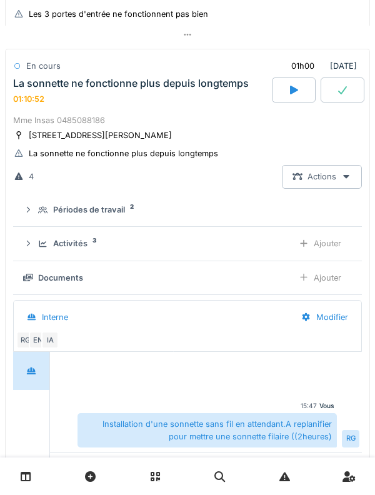
click at [41, 246] on icon at bounding box center [43, 244] width 10 height 8
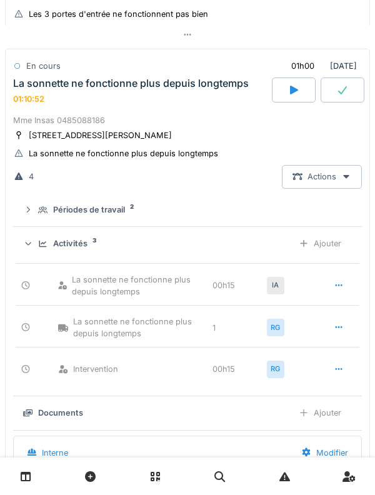
click at [327, 246] on div "Ajouter" at bounding box center [320, 243] width 64 height 23
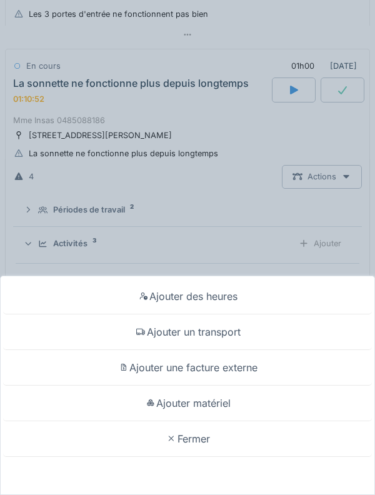
click at [287, 383] on div "Ajouter une facture externe" at bounding box center [187, 368] width 369 height 36
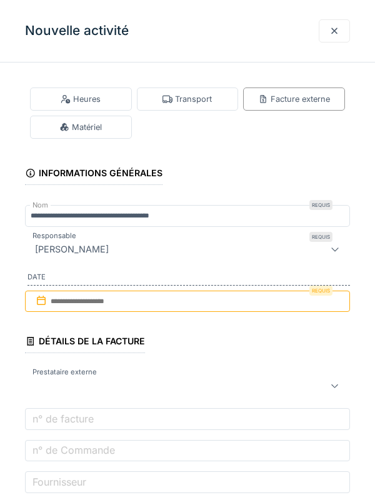
click at [96, 127] on div "Matériel" at bounding box center [80, 127] width 42 height 12
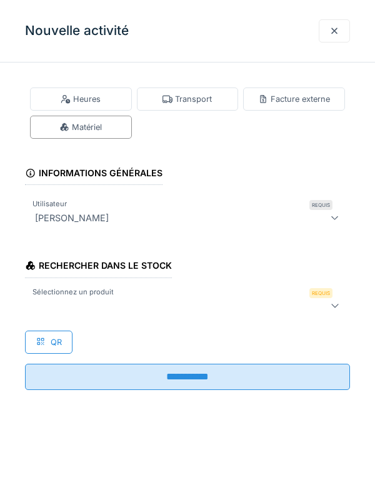
click at [229, 304] on div at bounding box center [167, 305] width 274 height 15
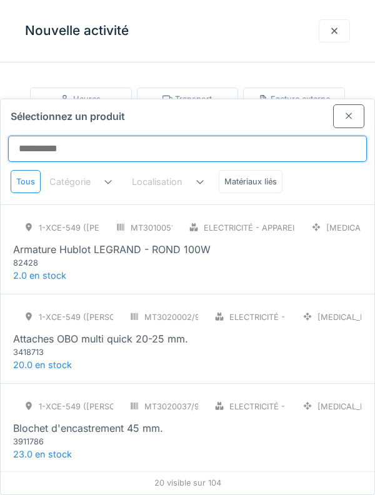
click at [221, 136] on input "Sélectionnez un produit" at bounding box center [187, 149] width 359 height 26
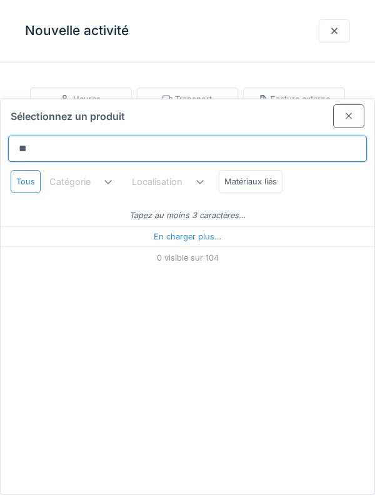
type input "***"
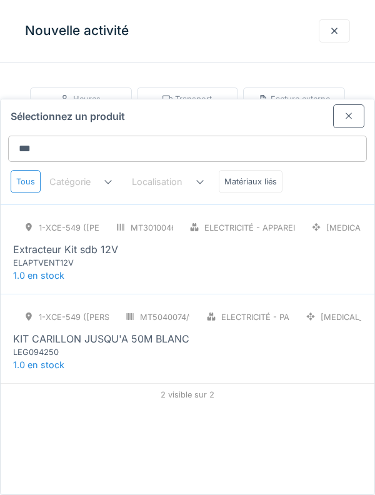
click at [278, 216] on div "Electricité - Appareillages - terminaux" at bounding box center [237, 227] width 117 height 23
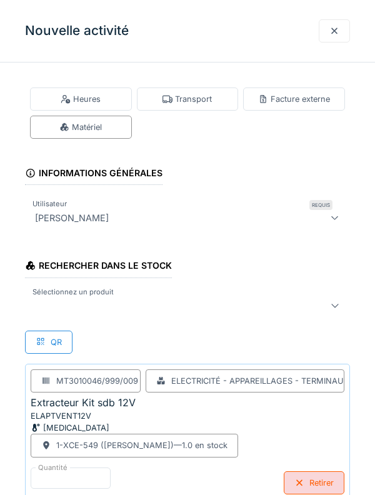
scroll to position [21, 0]
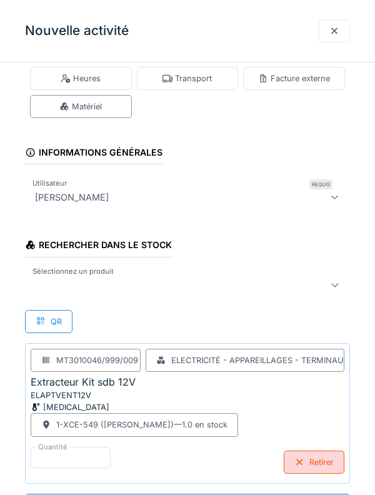
click at [326, 460] on div "Retirer" at bounding box center [314, 462] width 61 height 23
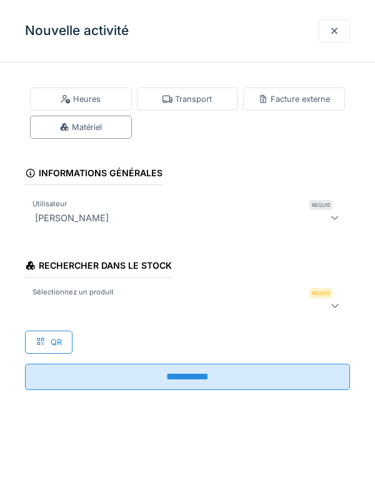
scroll to position [0, 0]
click at [250, 299] on div at bounding box center [167, 305] width 274 height 15
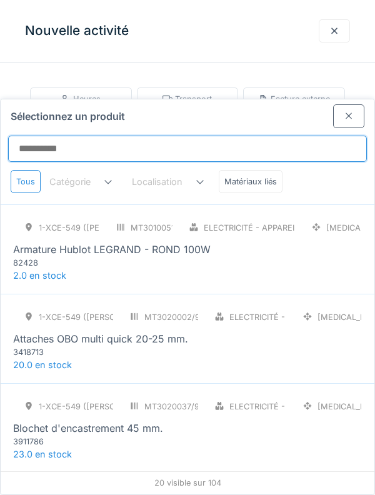
click at [204, 136] on input "Sélectionnez un produit" at bounding box center [187, 149] width 359 height 26
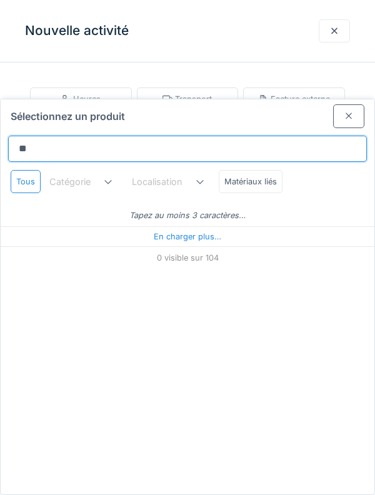
type input "***"
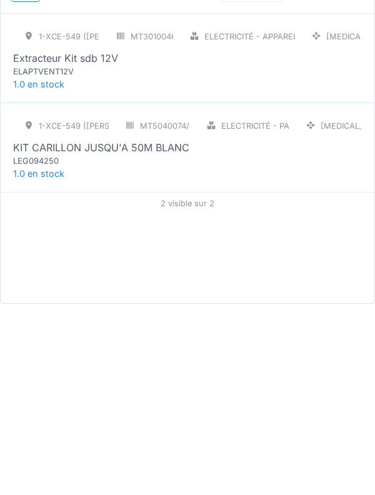
click at [282, 306] on div "1-XCE-549 (ROBERT) MT5040074/999/009 Electricité - Parlophonie [MEDICAL_DATA] K…" at bounding box center [187, 332] width 349 height 52
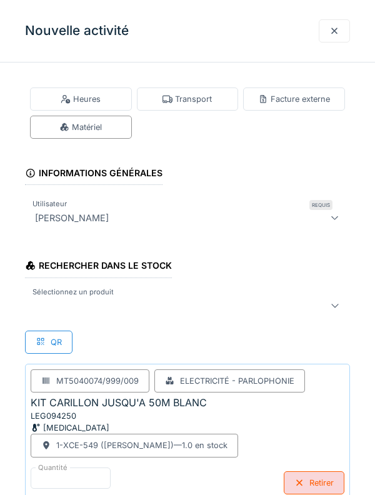
scroll to position [21, 0]
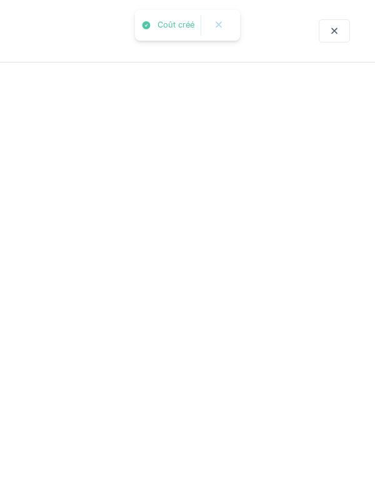
scroll to position [0, 0]
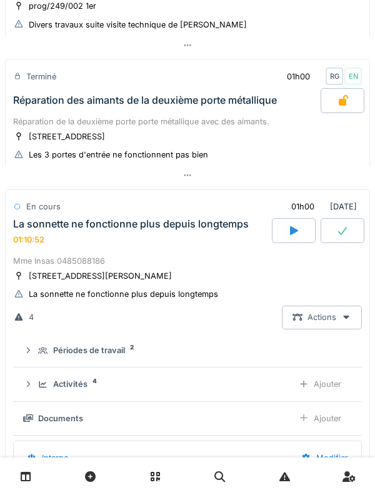
click at [146, 227] on div "La sonnette ne fonctionne plus depuis longtemps" at bounding box center [131, 224] width 236 height 12
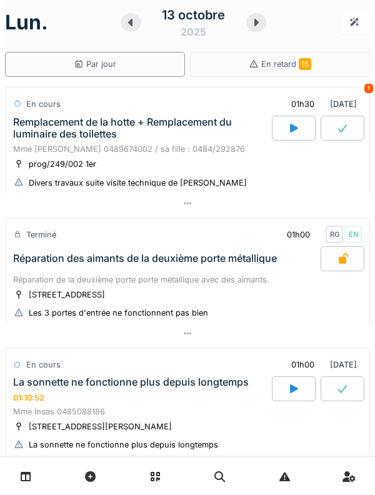
click at [167, 130] on div "Remplacement de la hotte + Remplacement du luminaire des toilettes" at bounding box center [141, 128] width 256 height 24
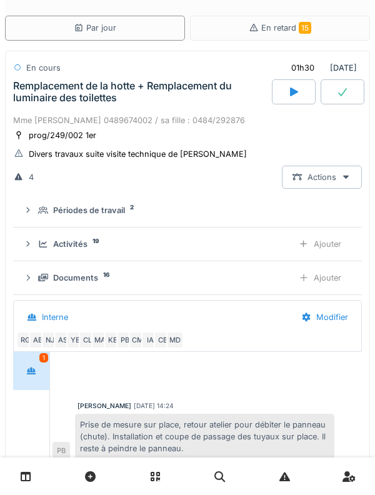
scroll to position [289, 0]
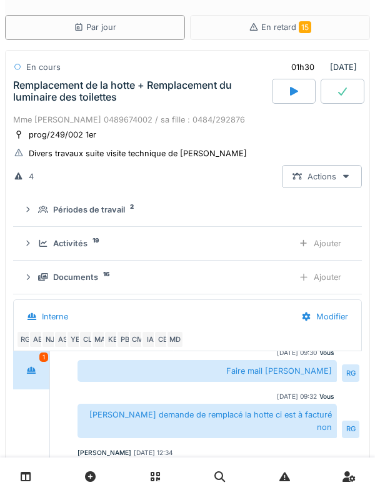
click at [37, 234] on div "Activités 19 Ajouter" at bounding box center [187, 243] width 329 height 23
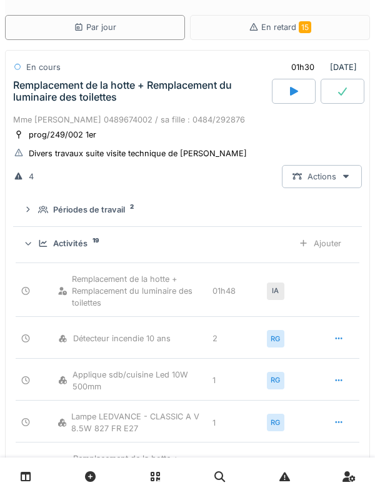
click at [342, 247] on div "Ajouter" at bounding box center [320, 243] width 64 height 23
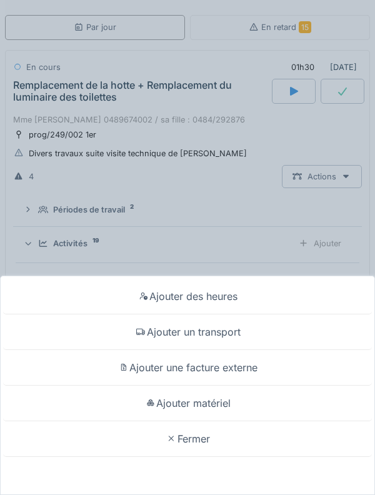
click at [256, 395] on div "Ajouter matériel" at bounding box center [187, 404] width 369 height 36
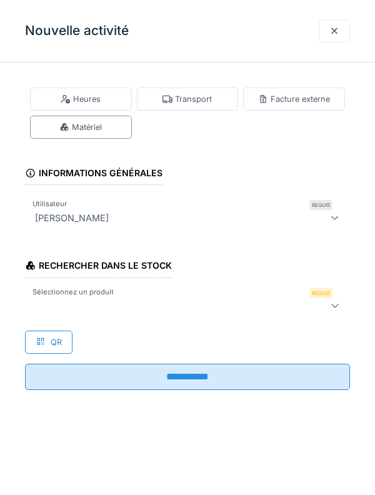
click at [226, 308] on div at bounding box center [167, 305] width 274 height 15
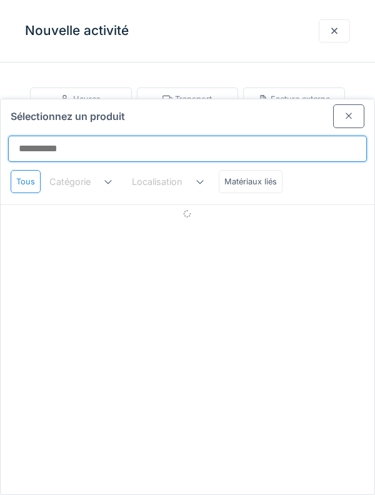
click at [224, 136] on input "Sélectionnez un produit" at bounding box center [187, 149] width 359 height 26
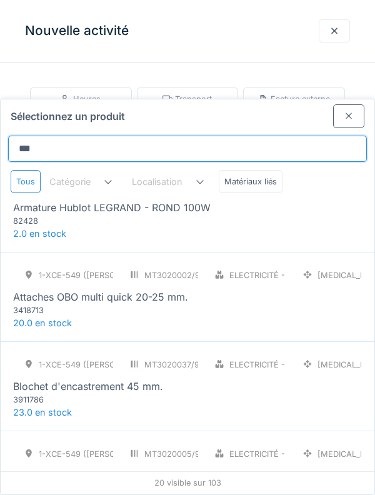
scroll to position [0, 0]
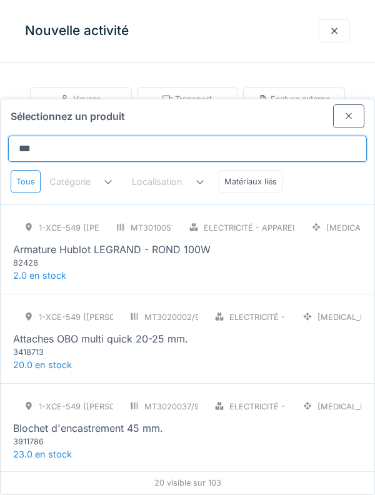
click at [309, 136] on input "***" at bounding box center [187, 149] width 359 height 26
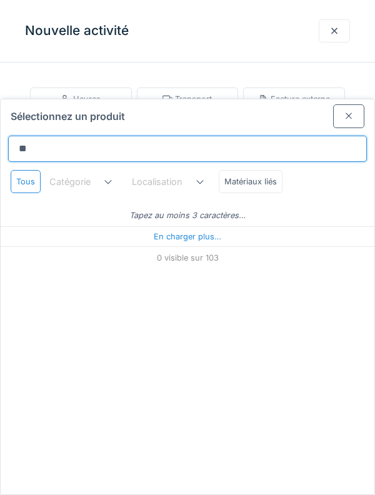
type input "***"
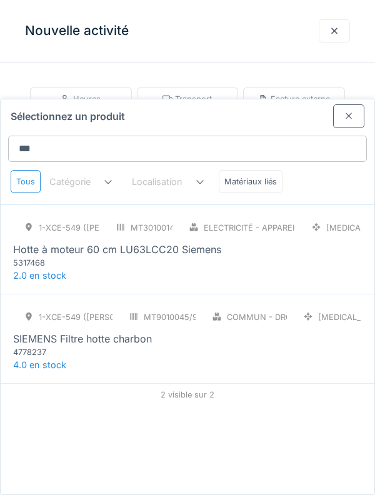
click at [343, 104] on div at bounding box center [348, 115] width 31 height 23
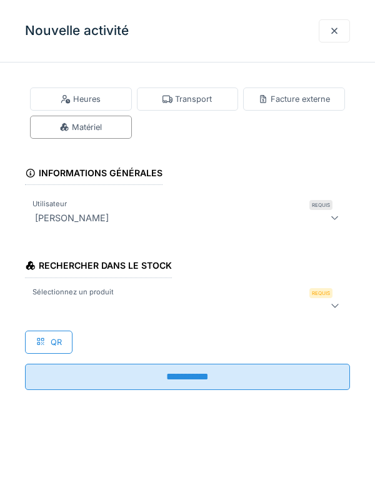
click at [334, 31] on div at bounding box center [334, 31] width 10 height 12
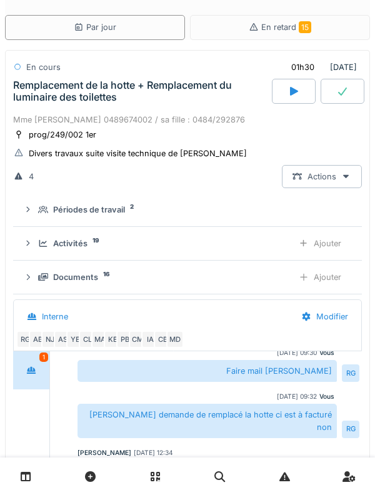
click at [37, 251] on div "Activités 19 Ajouter" at bounding box center [187, 243] width 329 height 23
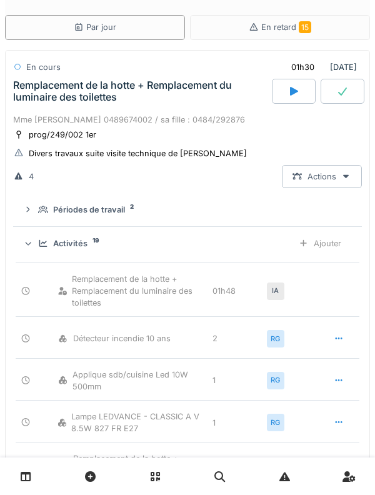
click at [37, 242] on div "Activités 19 Ajouter" at bounding box center [187, 243] width 329 height 23
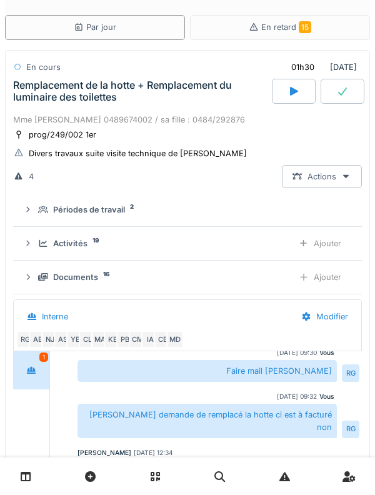
click at [36, 237] on div "Activités 19 Ajouter" at bounding box center [187, 243] width 329 height 23
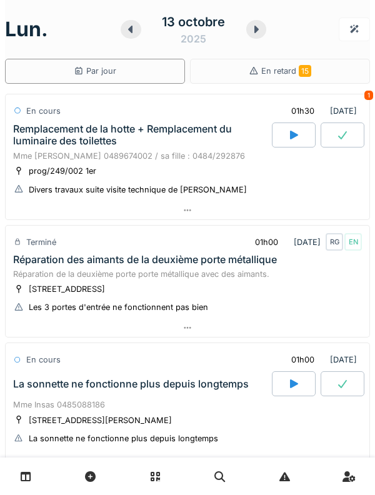
click at [181, 144] on div "Remplacement de la hotte + Remplacement du luminaire des toilettes" at bounding box center [141, 135] width 256 height 24
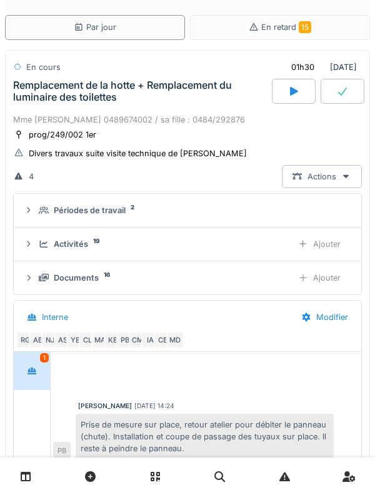
scroll to position [289, 0]
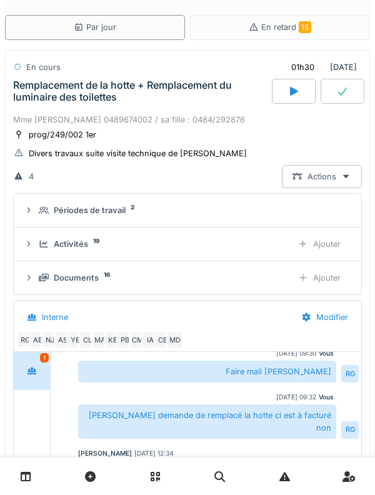
click at [79, 251] on div "Activités 19 Ajouter" at bounding box center [187, 243] width 327 height 23
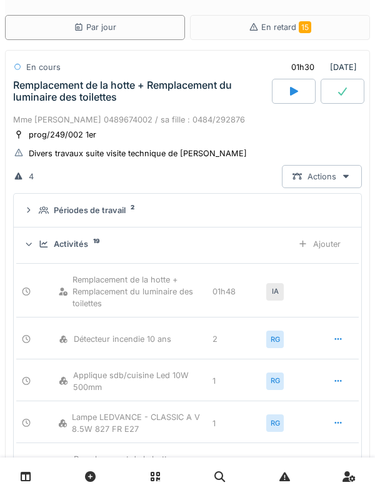
click at [313, 241] on div "Ajouter" at bounding box center [319, 243] width 64 height 23
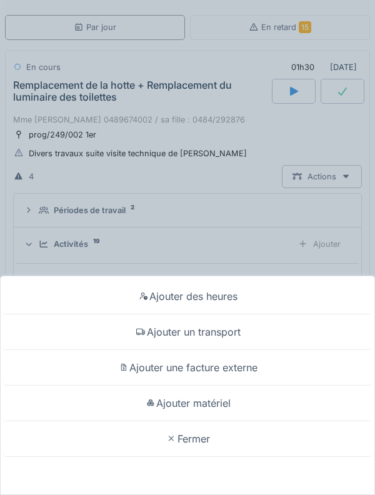
click at [236, 399] on div "Ajouter matériel" at bounding box center [187, 404] width 369 height 36
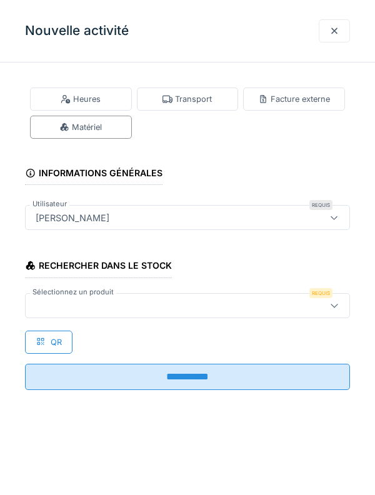
click at [182, 307] on div at bounding box center [167, 306] width 272 height 14
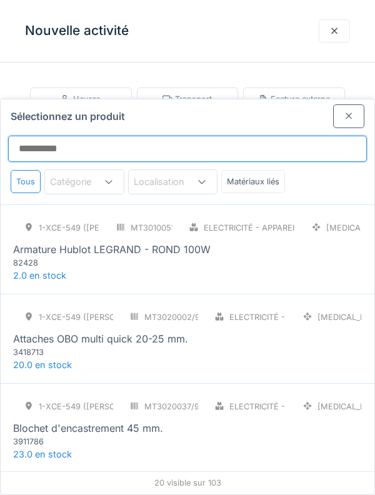
click at [236, 136] on input "Sélectionnez un produit" at bounding box center [187, 149] width 359 height 26
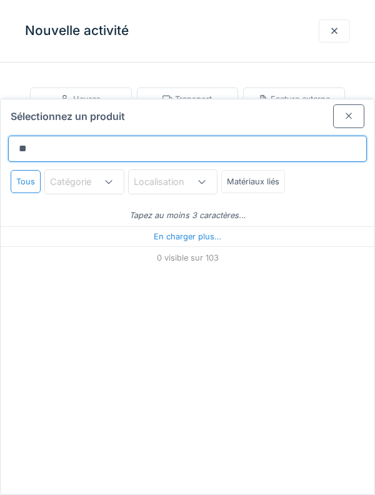
type input "***"
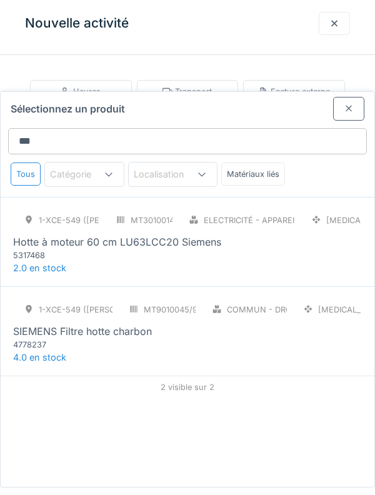
click at [338, 104] on div at bounding box center [348, 115] width 31 height 23
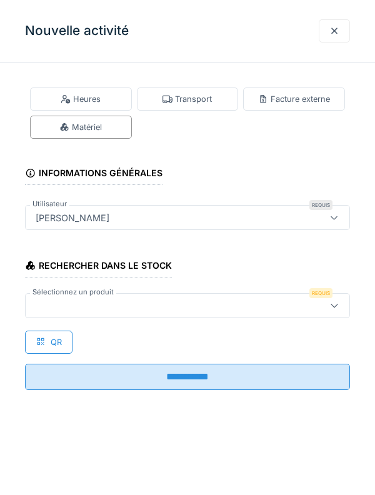
click at [337, 34] on div at bounding box center [334, 31] width 10 height 12
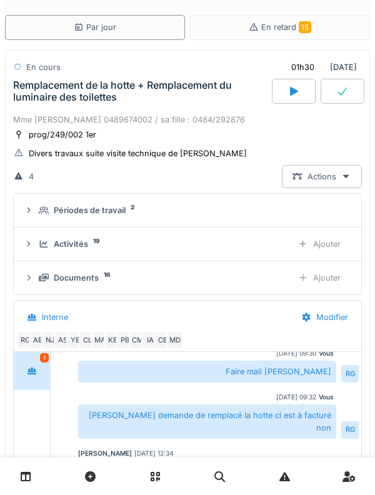
click at [84, 276] on div "Documents" at bounding box center [76, 278] width 45 height 12
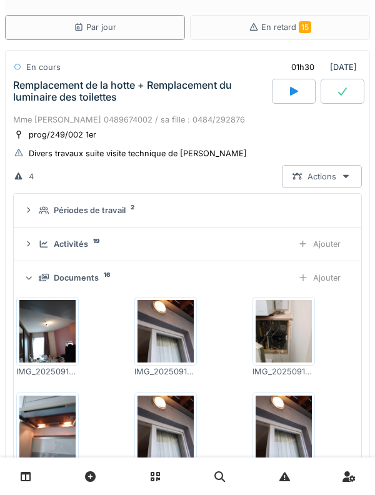
click at [87, 277] on div "Documents" at bounding box center [76, 278] width 45 height 12
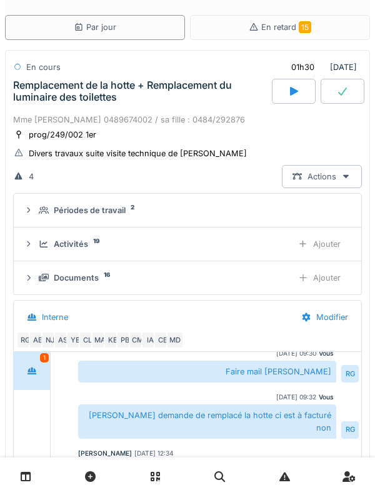
scroll to position [0, 0]
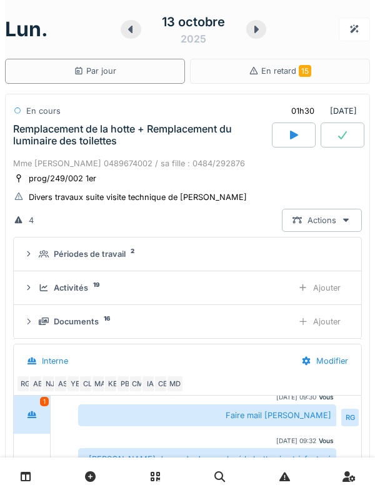
click at [171, 146] on div "Remplacement de la hotte + Remplacement du luminaire des toilettes" at bounding box center [141, 135] width 256 height 24
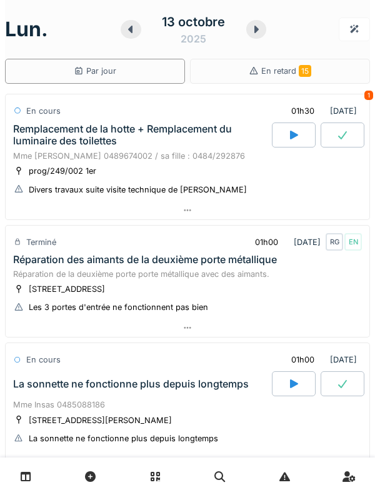
click at [61, 137] on div "Remplacement de la hotte + Remplacement du luminaire des toilettes" at bounding box center [141, 135] width 256 height 24
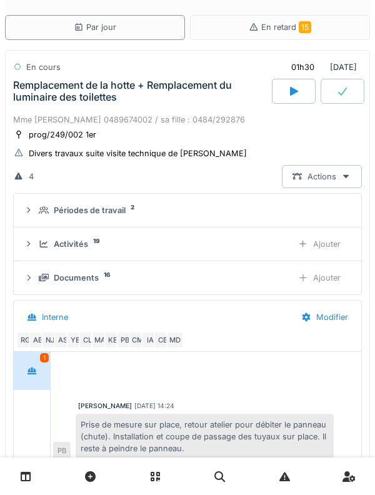
scroll to position [289, 0]
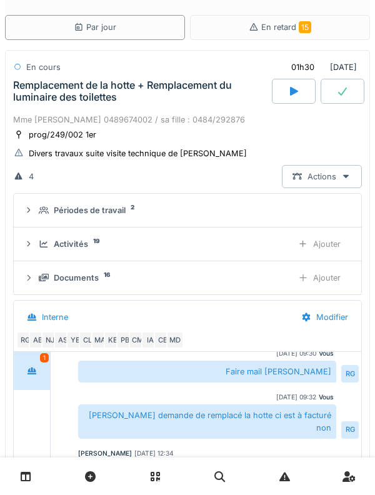
click at [77, 254] on div "Activités 19 Ajouter" at bounding box center [187, 243] width 327 height 23
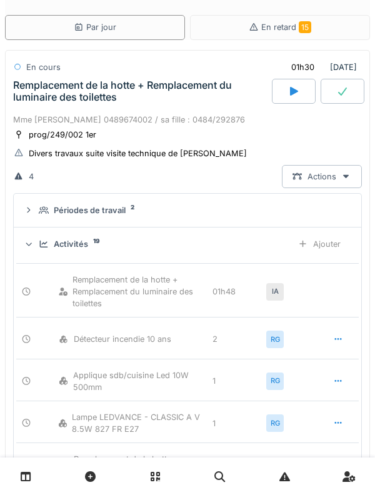
click at [327, 241] on div "Ajouter" at bounding box center [319, 243] width 64 height 23
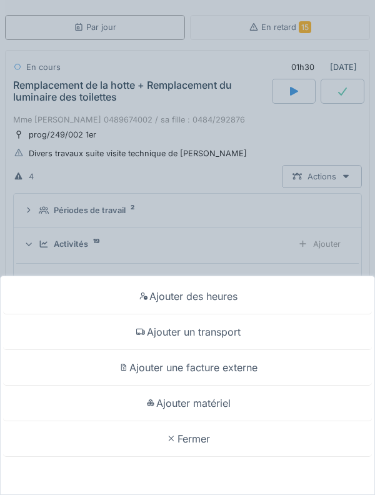
click at [245, 402] on div "Ajouter matériel" at bounding box center [187, 404] width 369 height 36
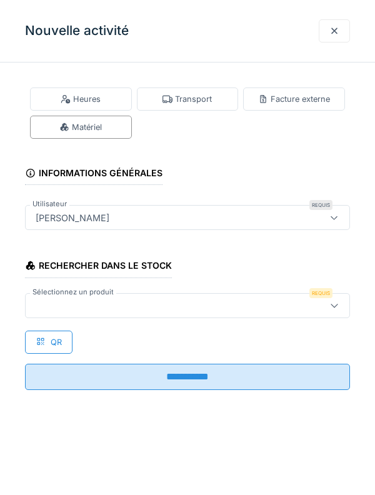
click at [249, 304] on div at bounding box center [167, 306] width 272 height 14
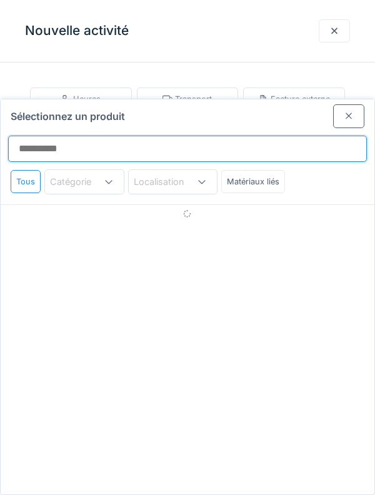
click at [248, 136] on input "Sélectionnez un produit" at bounding box center [187, 149] width 359 height 26
click at [314, 136] on input "***" at bounding box center [187, 149] width 359 height 26
type input "***"
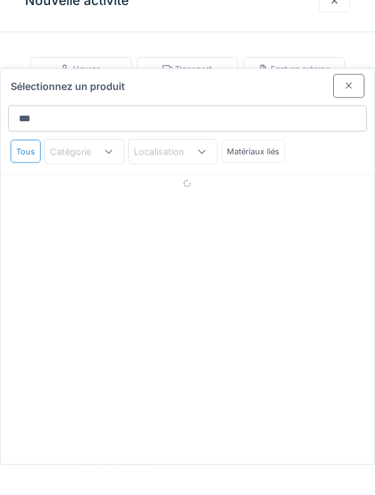
click at [356, 104] on div at bounding box center [348, 115] width 31 height 23
